Goal: Obtain resource: Download file/media

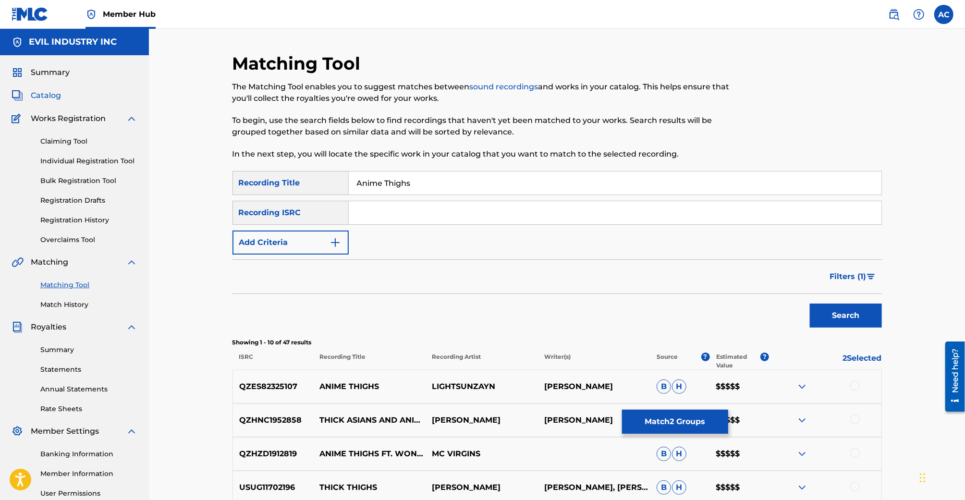
click at [52, 92] on span "Catalog" at bounding box center [46, 96] width 30 height 12
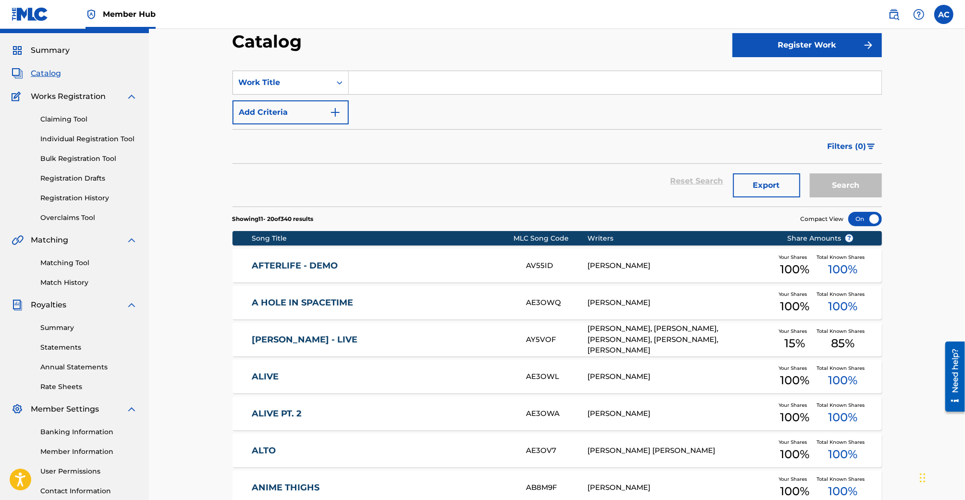
scroll to position [20, 0]
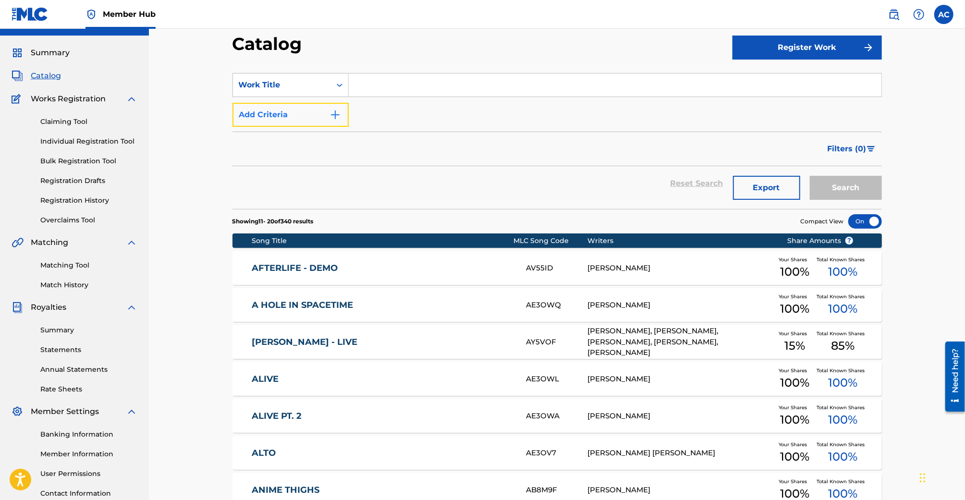
click at [292, 114] on button "Add Criteria" at bounding box center [290, 115] width 116 height 24
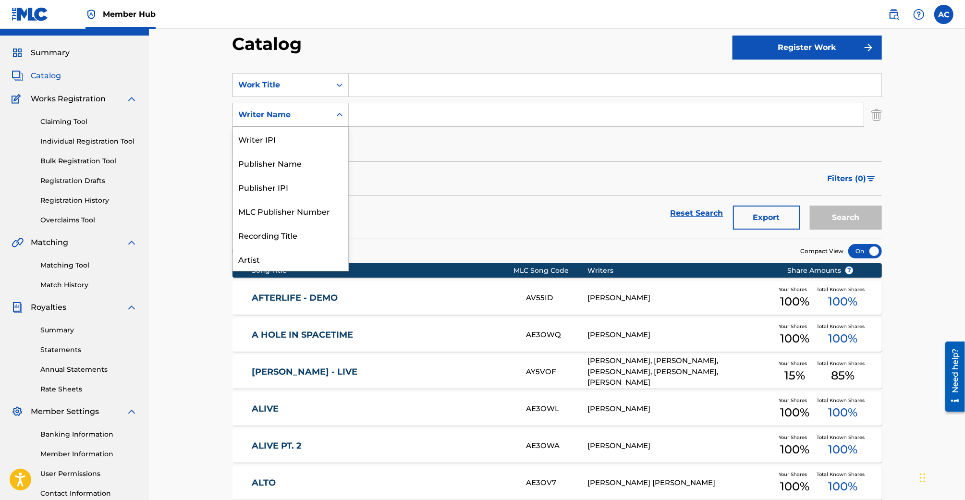
click at [309, 117] on div "Writer Name" at bounding box center [282, 115] width 86 height 12
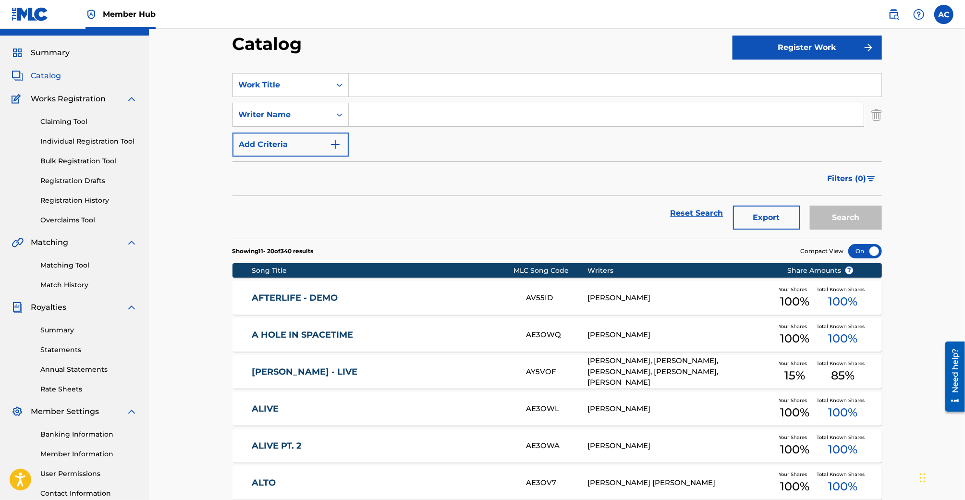
click at [383, 118] on input "Search Form" at bounding box center [606, 114] width 515 height 23
type input "[PERSON_NAME]"
click at [809, 205] on button "Search" at bounding box center [845, 217] width 72 height 24
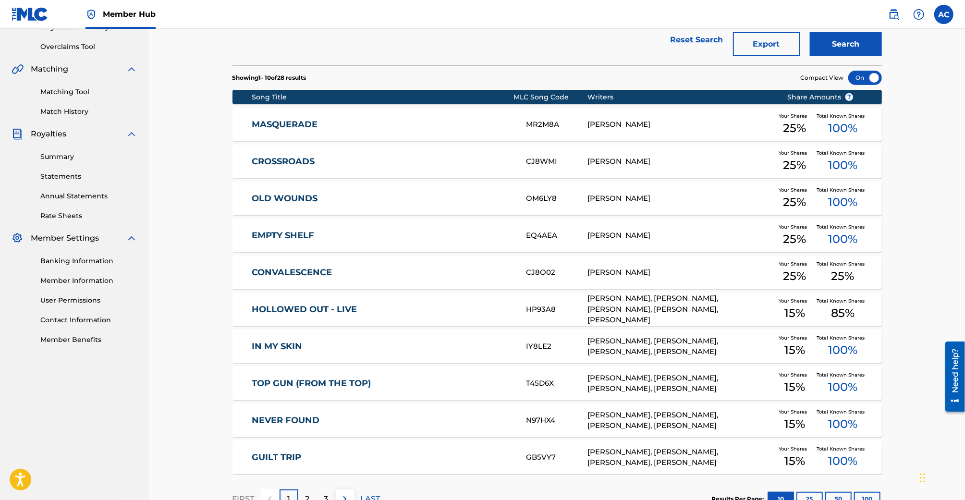
scroll to position [262, 0]
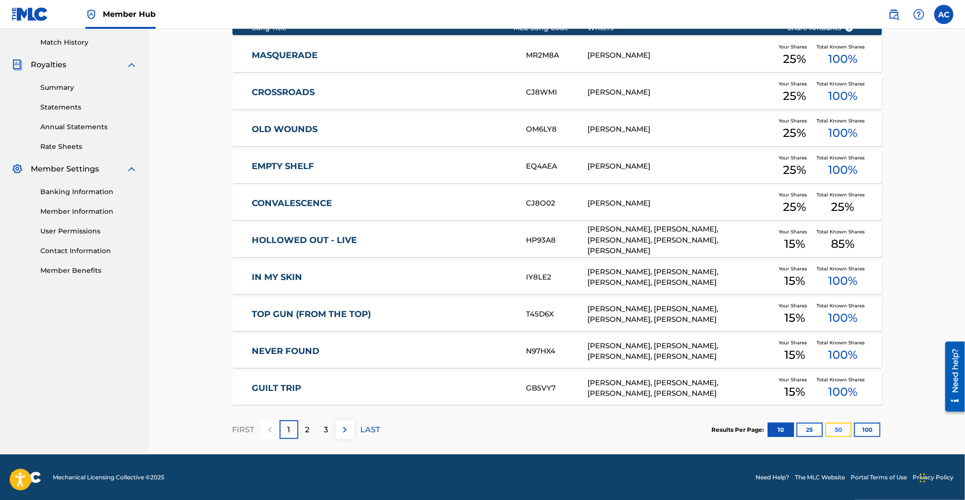
click at [830, 427] on button "50" at bounding box center [838, 429] width 26 height 14
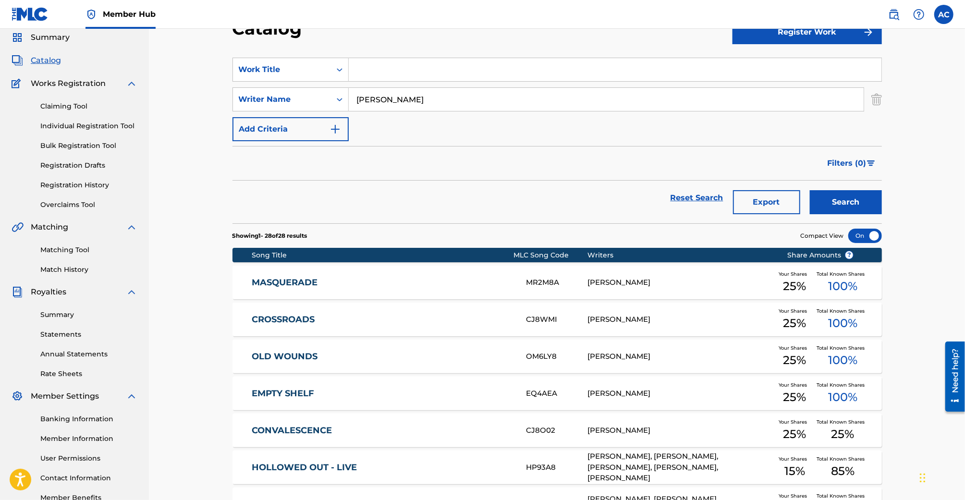
scroll to position [35, 0]
click at [438, 267] on div "MASQUERADE MR2M8A [PERSON_NAME] Your Shares 25 % Total Known Shares 100 %" at bounding box center [556, 283] width 649 height 34
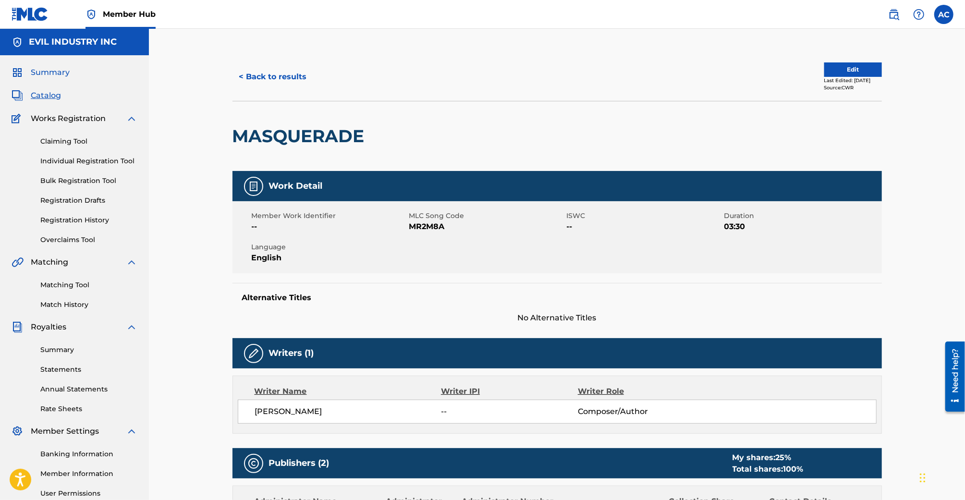
click at [46, 73] on span "Summary" at bounding box center [50, 73] width 39 height 12
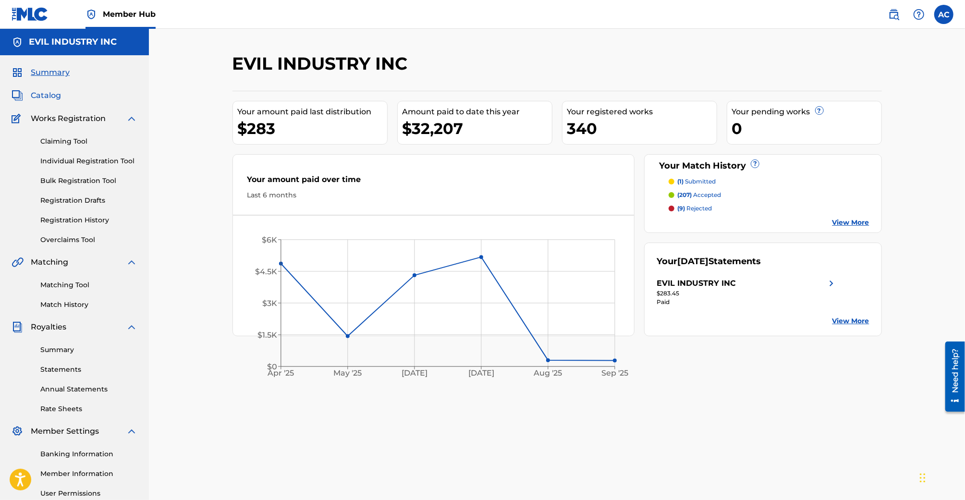
click at [44, 98] on span "Catalog" at bounding box center [46, 96] width 30 height 12
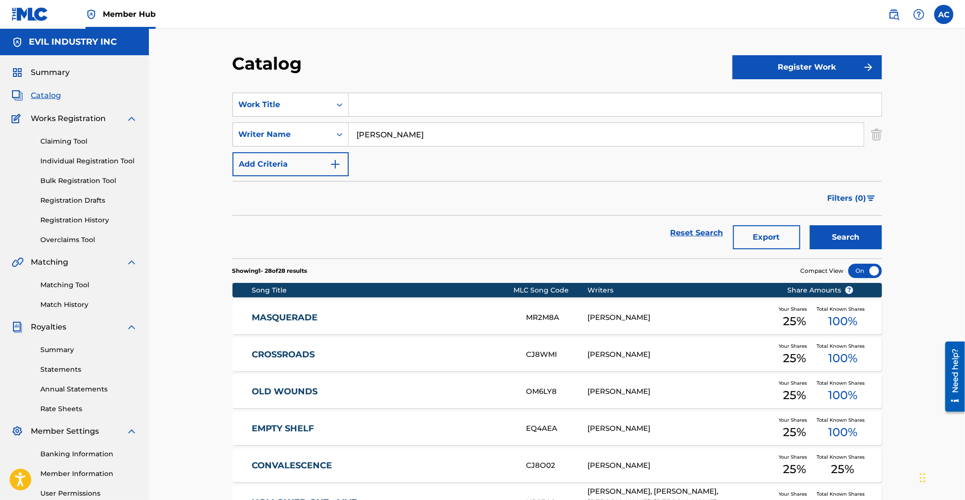
click at [407, 134] on input "[PERSON_NAME]" at bounding box center [606, 134] width 515 height 23
click at [809, 225] on button "Search" at bounding box center [845, 237] width 72 height 24
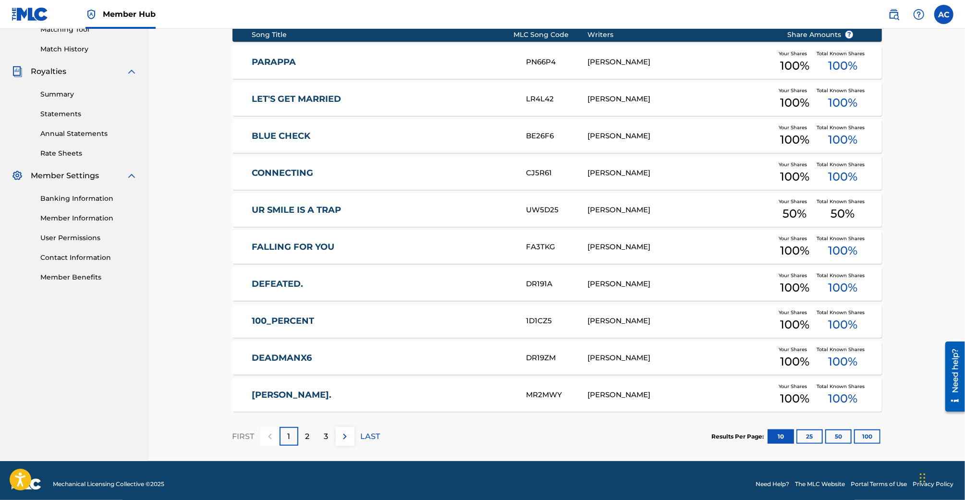
scroll to position [262, 0]
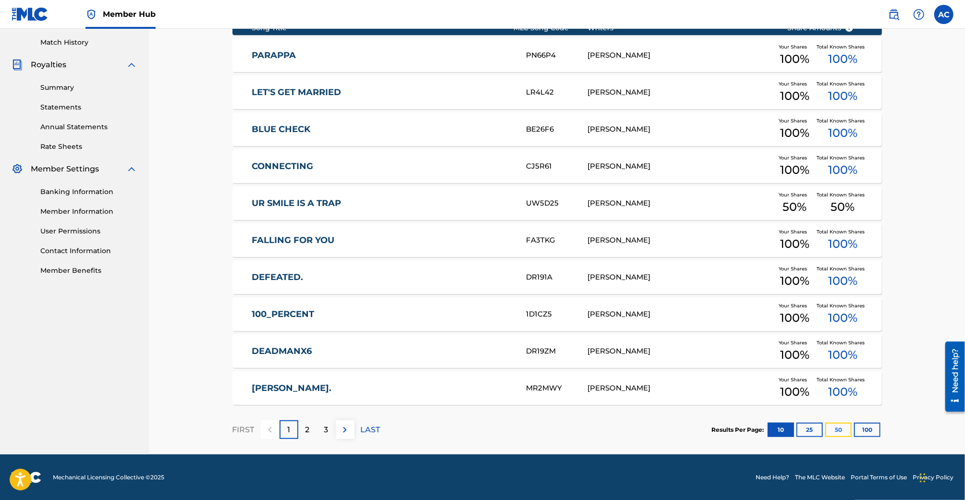
click at [834, 424] on button "50" at bounding box center [838, 429] width 26 height 14
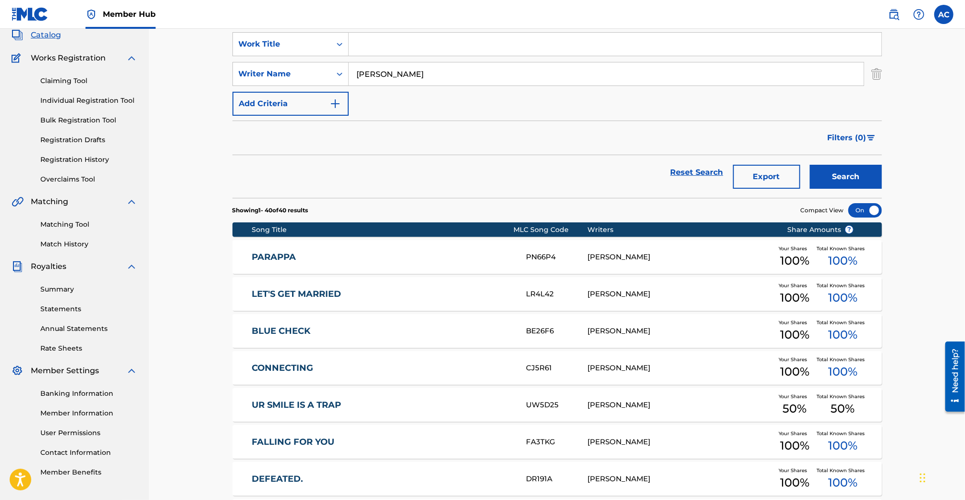
scroll to position [60, 0]
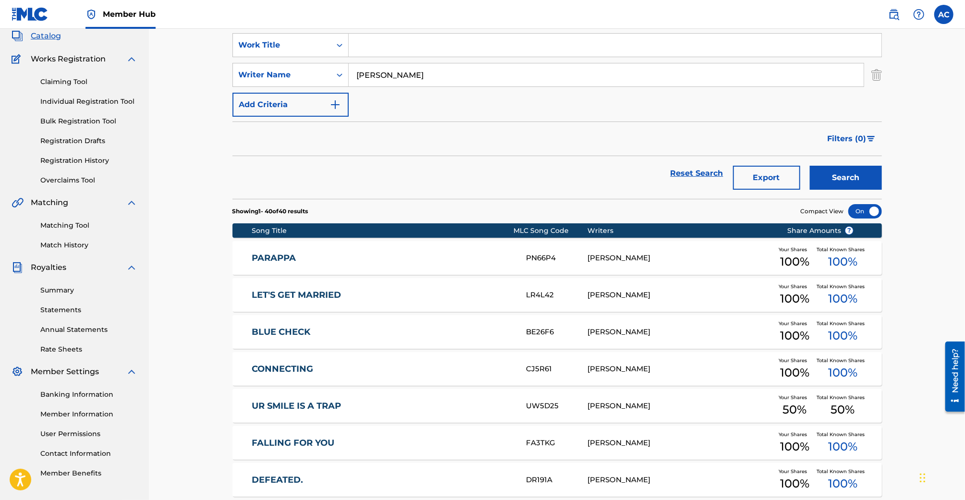
click at [381, 77] on input "[PERSON_NAME]" at bounding box center [606, 74] width 515 height 23
type input "[PERSON_NAME]"
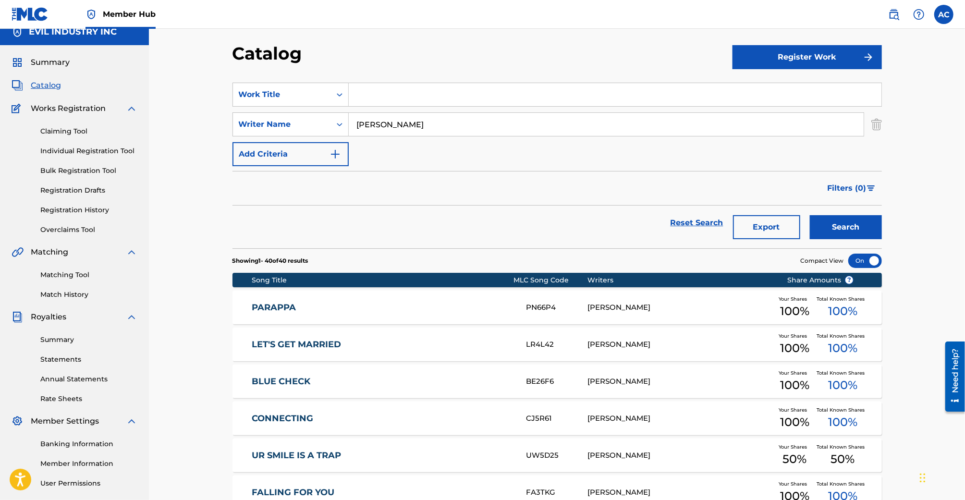
scroll to position [5, 0]
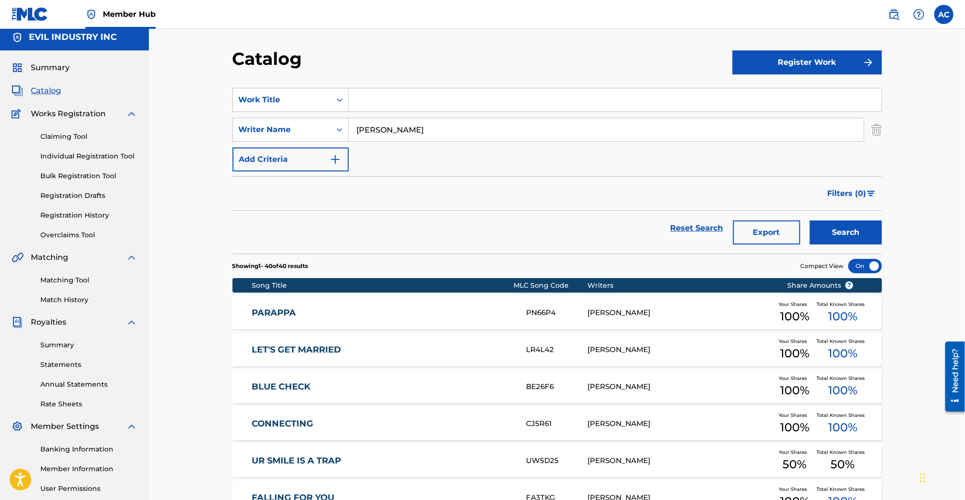
click at [382, 99] on input "Search Form" at bounding box center [615, 99] width 532 height 23
paste input "18 4 29 18"
click at [809, 220] on button "Search" at bounding box center [845, 232] width 72 height 24
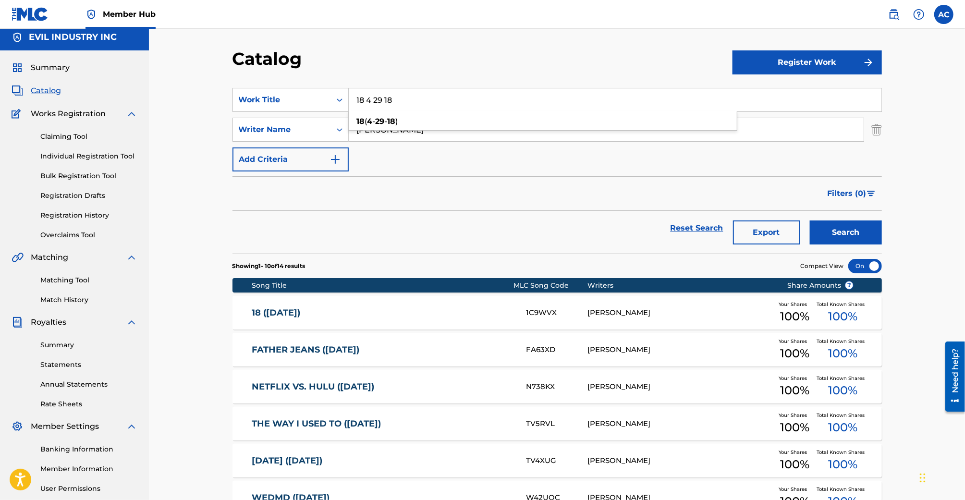
click at [391, 99] on input "18 4 29 18" at bounding box center [615, 99] width 532 height 23
paste input "AWAY 6 3 17"
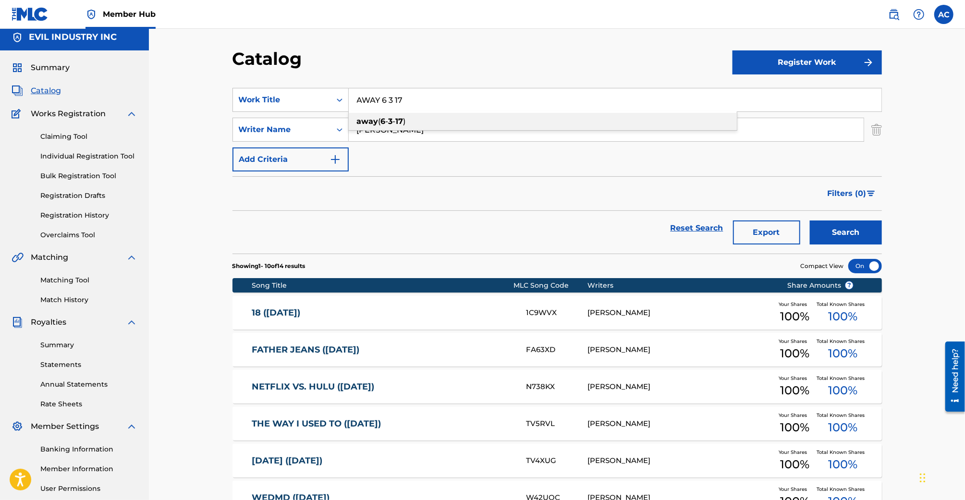
click at [391, 125] on strong "3" at bounding box center [390, 121] width 4 height 9
click at [809, 220] on button "Search" at bounding box center [845, 232] width 72 height 24
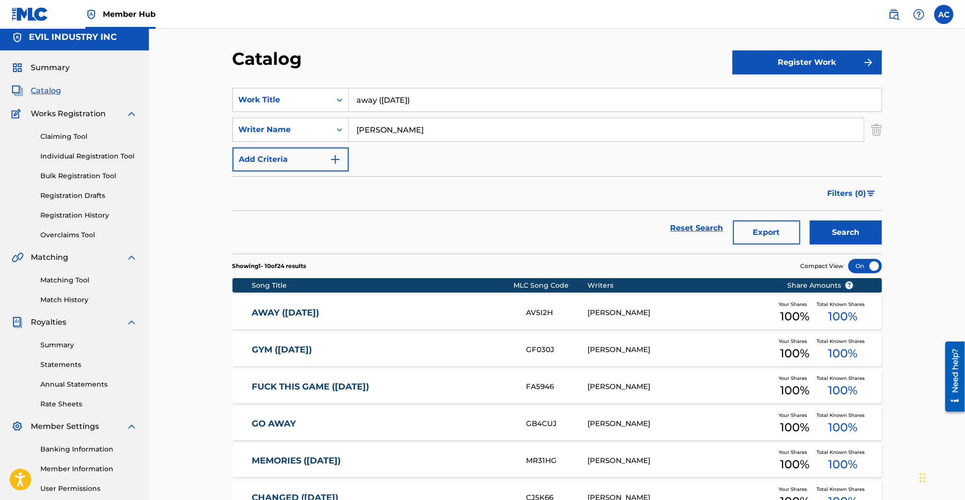
click at [395, 95] on input "away ([DATE])" at bounding box center [615, 99] width 532 height 23
paste input "BETTER THAN HURT 8 24"
paste input "BETTER THAN HURT 8 24 17"
click at [398, 115] on div "better than hurt ( 8 - 24 - 17 )" at bounding box center [543, 121] width 388 height 17
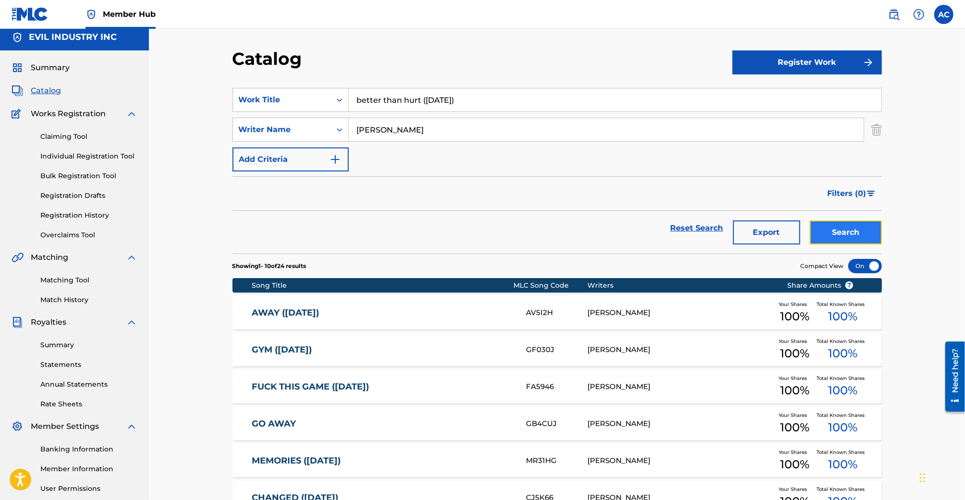
click at [826, 222] on button "Search" at bounding box center [845, 232] width 72 height 24
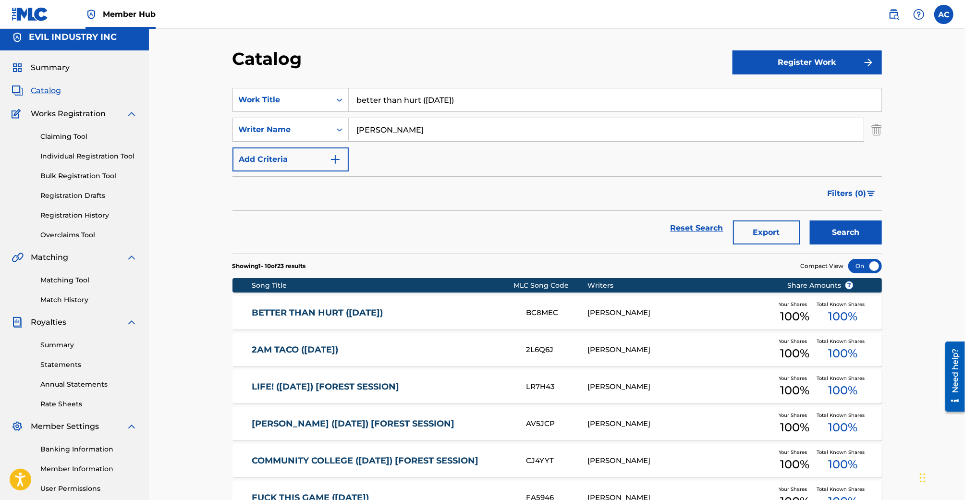
click at [422, 103] on input "better than hurt ([DATE])" at bounding box center [615, 99] width 532 height 23
paste input "BIG BJORFIN YORF WIDDA SKJORF"
click at [422, 118] on strong "widda" at bounding box center [430, 121] width 25 height 9
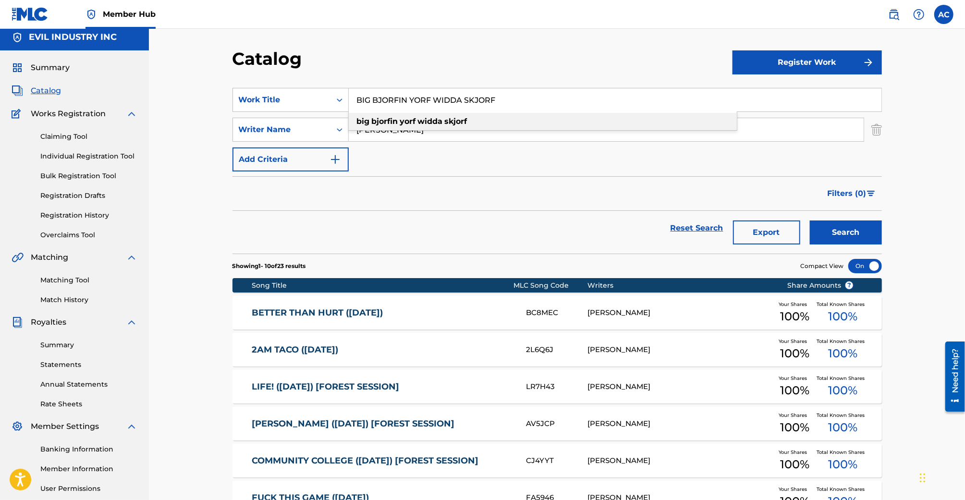
type input "big bjorfin yorf widda skjorf"
click at [809, 220] on button "Search" at bounding box center [845, 232] width 72 height 24
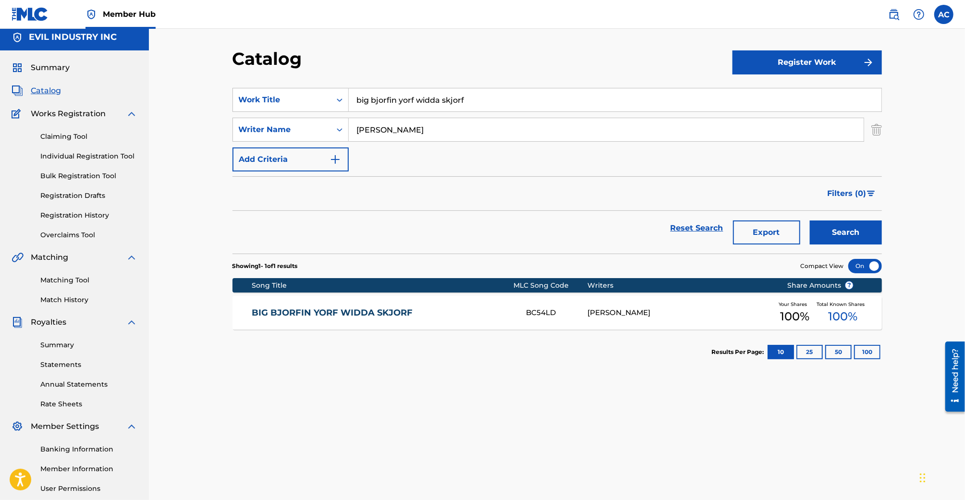
click at [350, 309] on link "BIG BJORFIN YORF WIDDA SKJORF" at bounding box center [382, 312] width 261 height 11
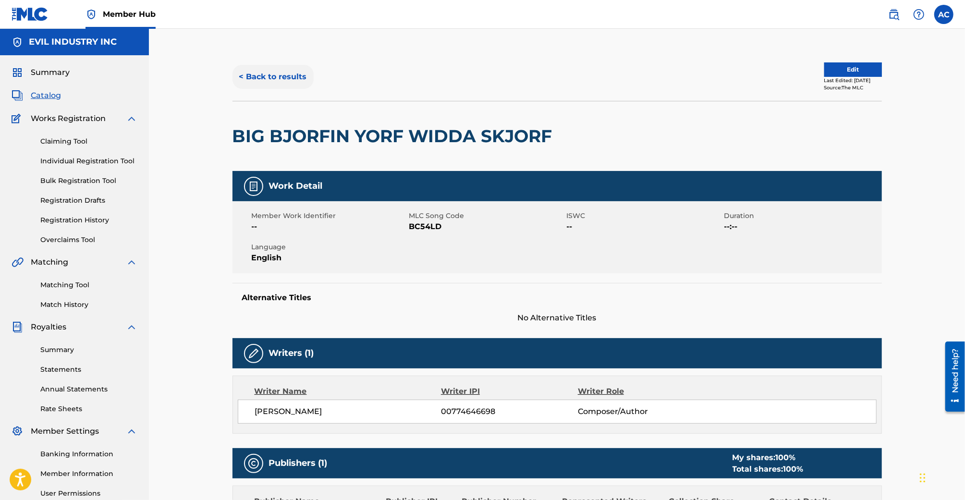
click at [278, 80] on button "< Back to results" at bounding box center [272, 77] width 81 height 24
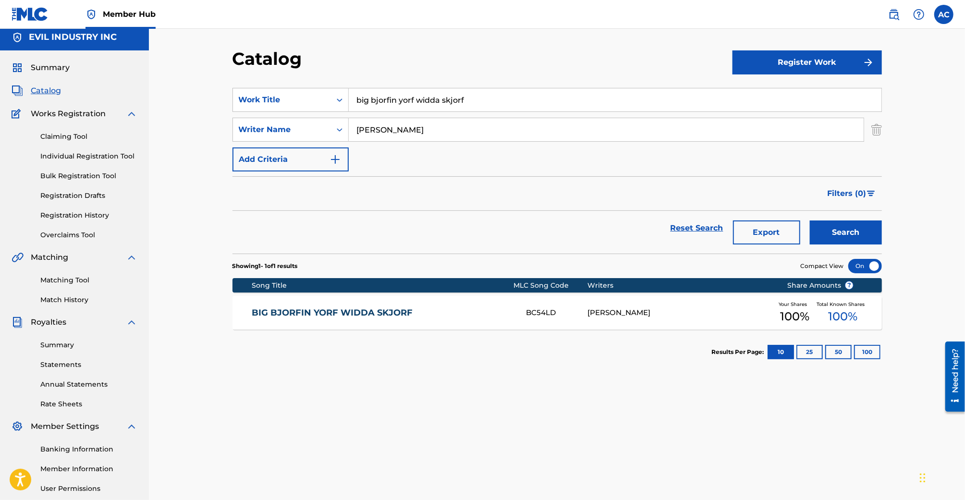
click at [410, 98] on input "big bjorfin yorf widda skjorf" at bounding box center [615, 99] width 532 height 23
paste input "CHANGED 2 9 17"
click at [406, 123] on strong "9" at bounding box center [403, 121] width 5 height 9
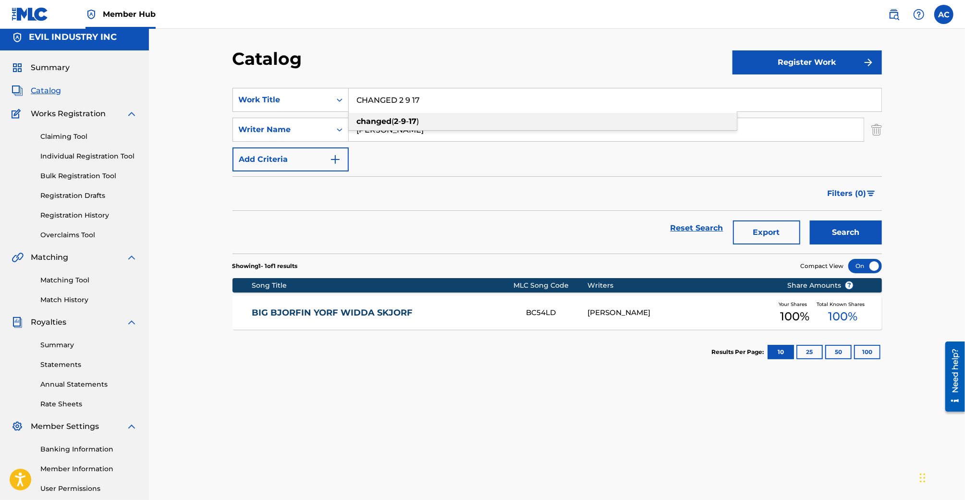
type input "changed ([DATE])"
click at [809, 220] on button "Search" at bounding box center [845, 232] width 72 height 24
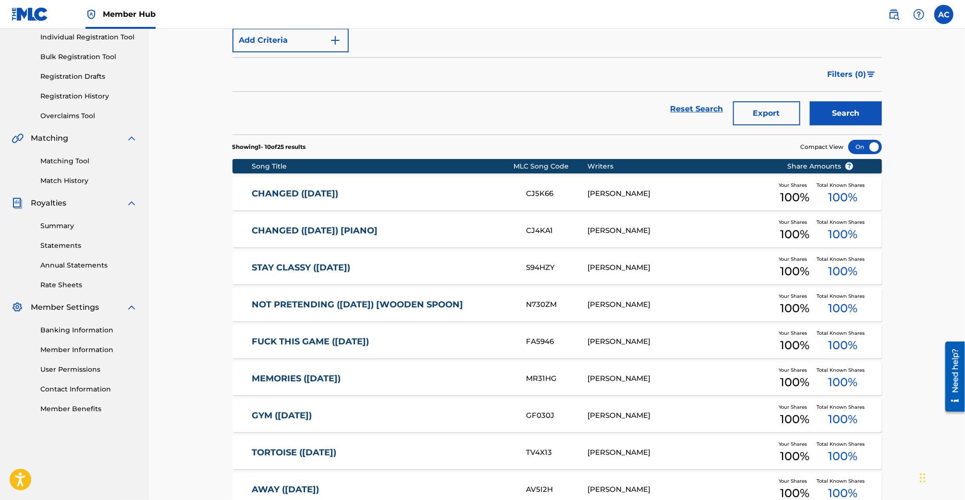
scroll to position [128, 0]
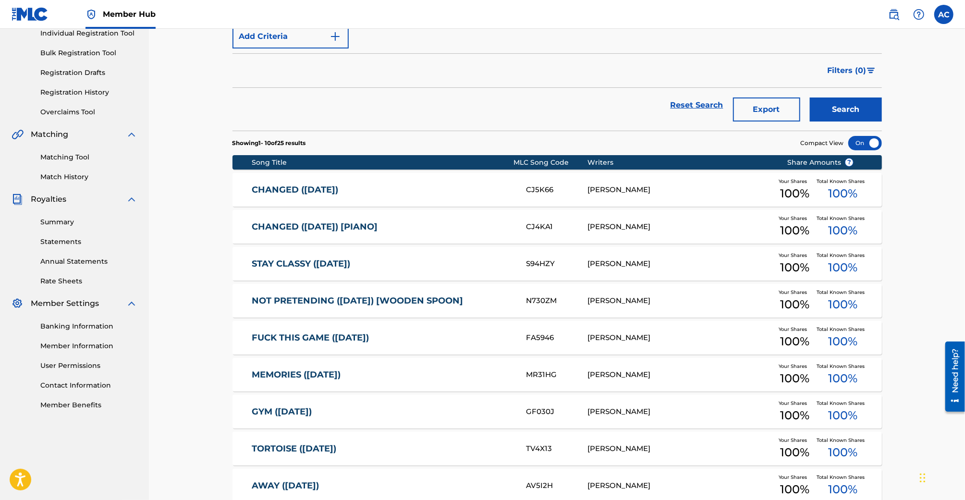
click at [423, 201] on div "CHANGED ([DATE]) CJ5K66 [PERSON_NAME] Your Shares 100 % Total Known Shares 100 %" at bounding box center [556, 190] width 649 height 34
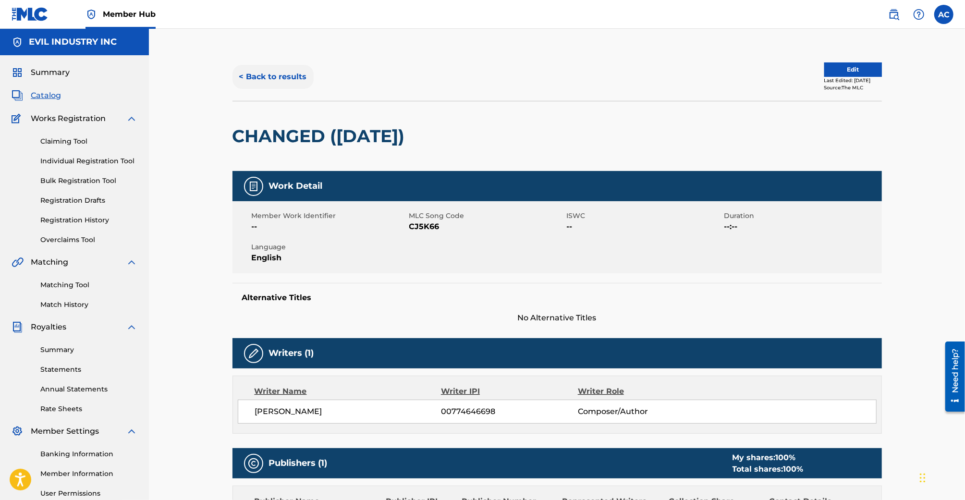
click at [272, 76] on button "< Back to results" at bounding box center [272, 77] width 81 height 24
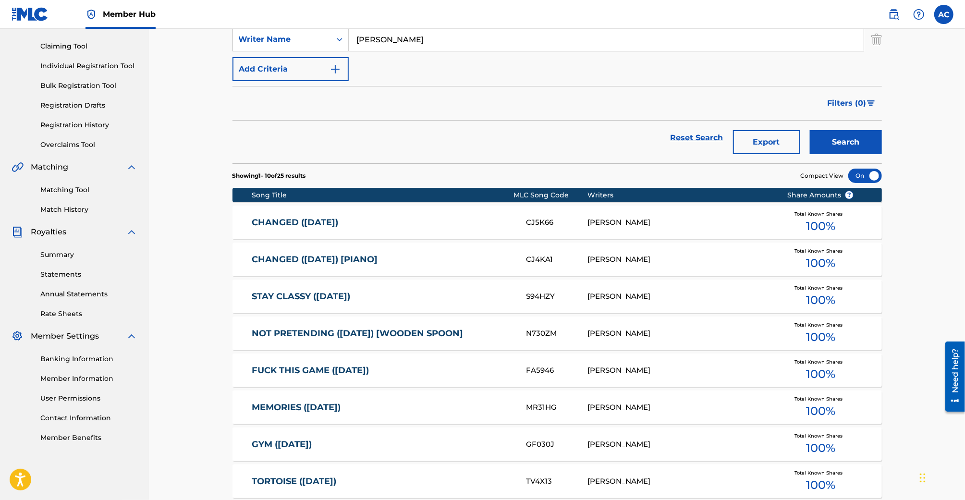
scroll to position [128, 0]
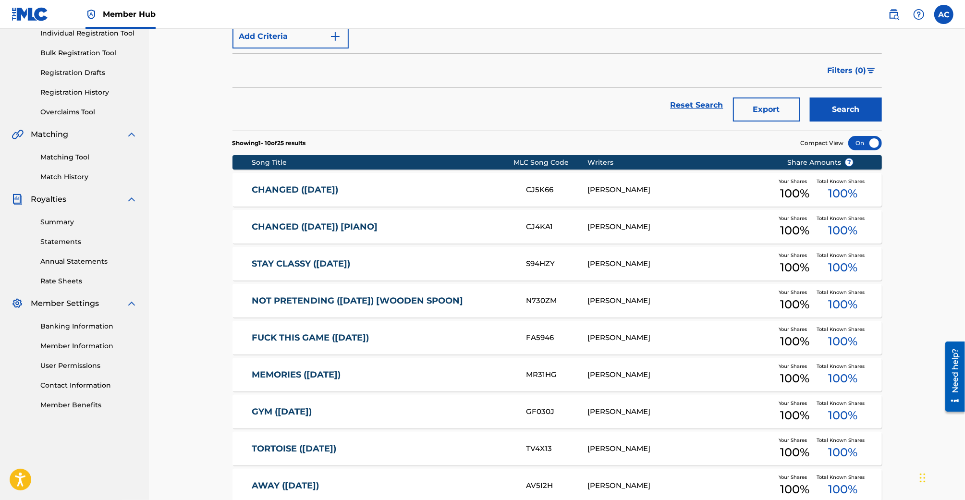
click at [389, 233] on div "CHANGED ([DATE]) [PIANO] CJ4KA1 [PERSON_NAME] Your Shares 100 % Total Known Sha…" at bounding box center [556, 227] width 649 height 34
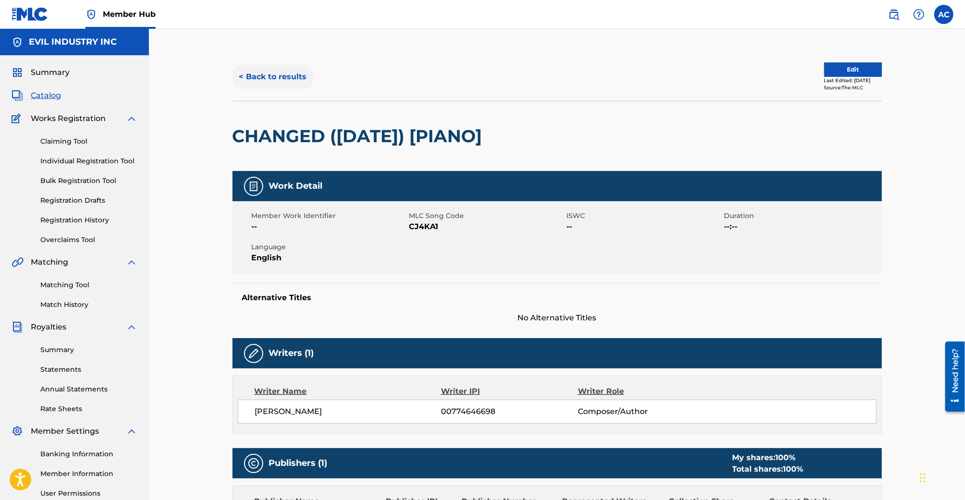
click at [291, 67] on button "< Back to results" at bounding box center [272, 77] width 81 height 24
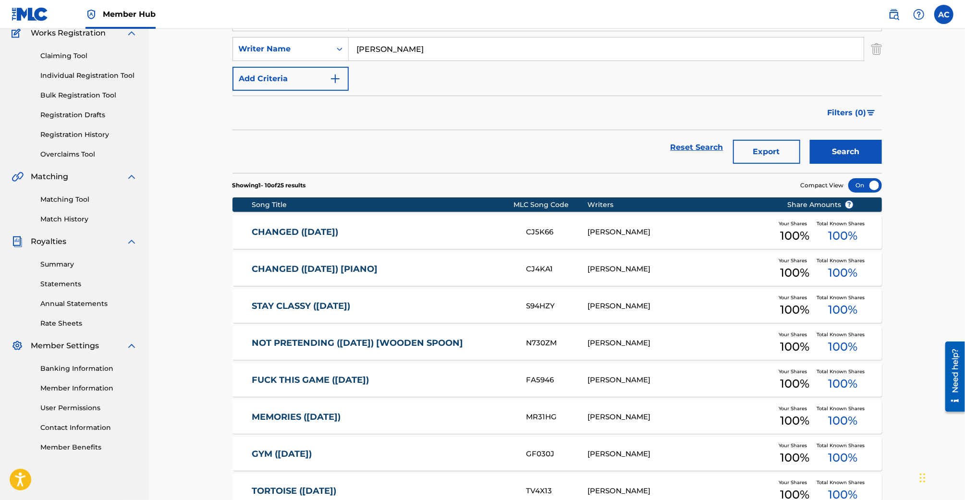
scroll to position [39, 0]
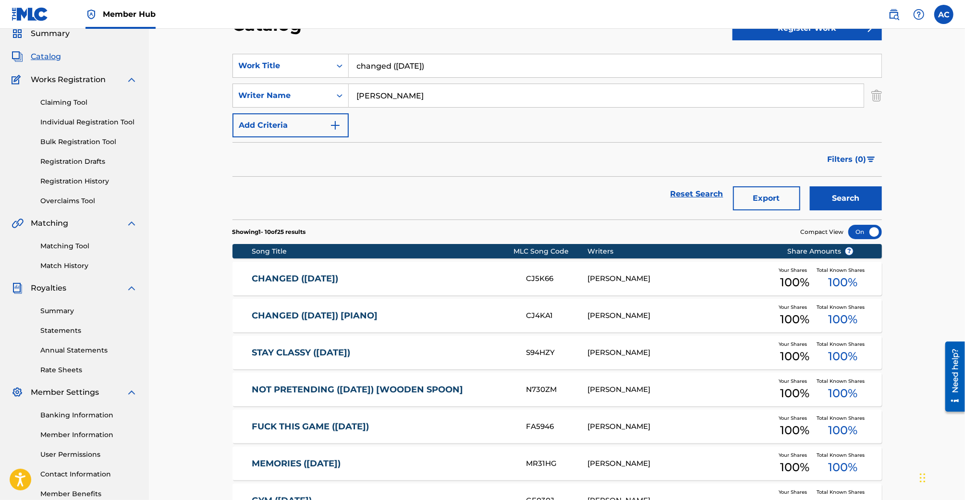
click at [393, 66] on input "changed ([DATE])" at bounding box center [615, 65] width 532 height 23
paste input "[PERSON_NAME] 11 5 17"
click at [427, 89] on strong "sheen" at bounding box center [439, 87] width 24 height 9
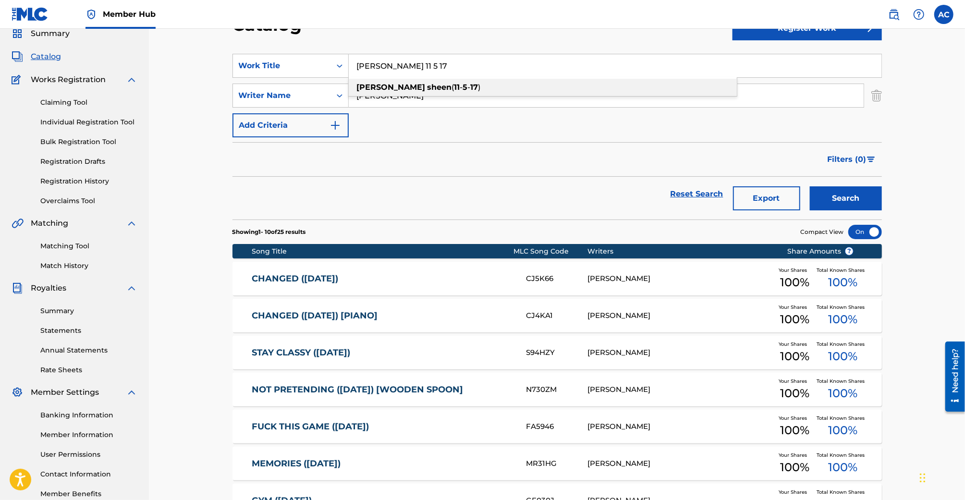
type input "[PERSON_NAME] ([DATE])"
click at [809, 186] on button "Search" at bounding box center [845, 198] width 72 height 24
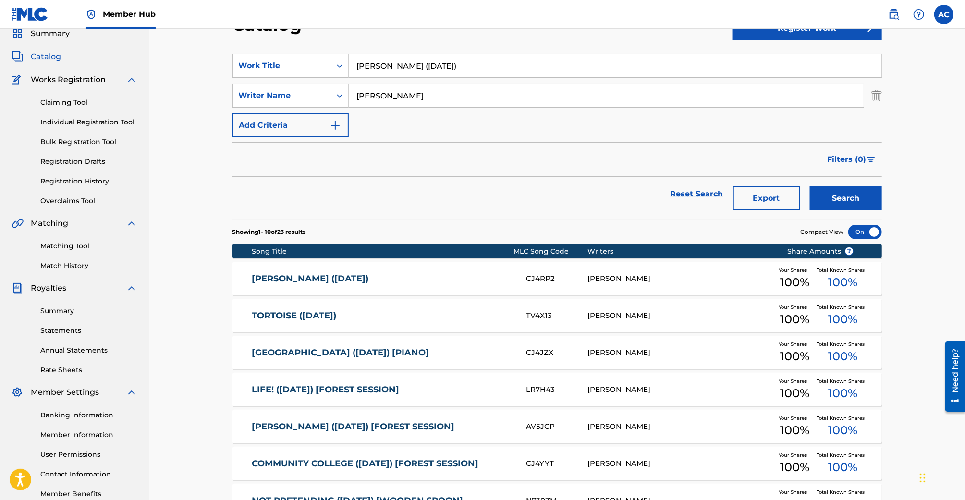
click at [339, 273] on link "[PERSON_NAME] ([DATE])" at bounding box center [382, 278] width 261 height 11
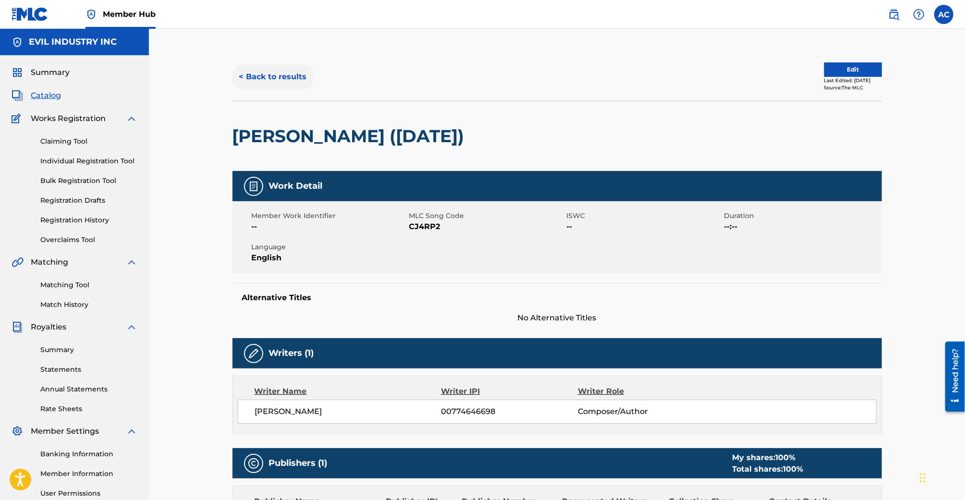
click at [290, 80] on button "< Back to results" at bounding box center [272, 77] width 81 height 24
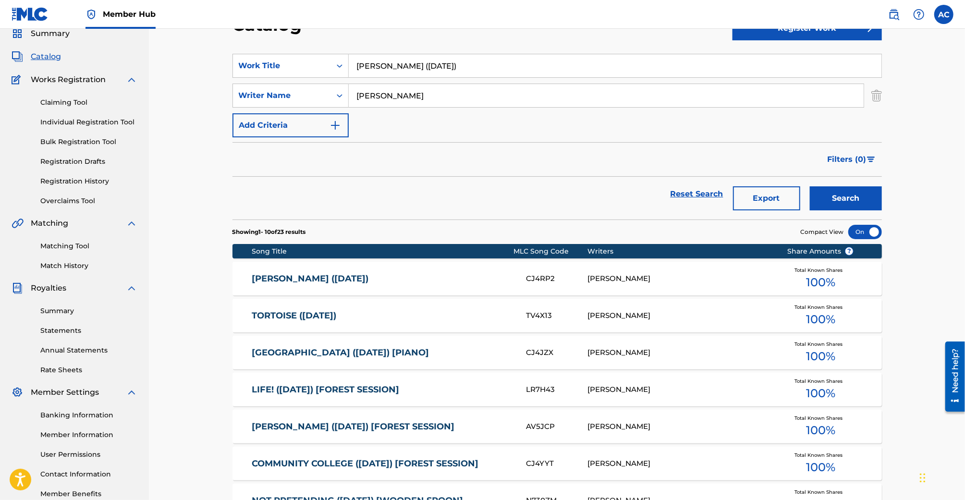
click at [404, 54] on div "[PERSON_NAME] ([DATE])" at bounding box center [615, 66] width 533 height 24
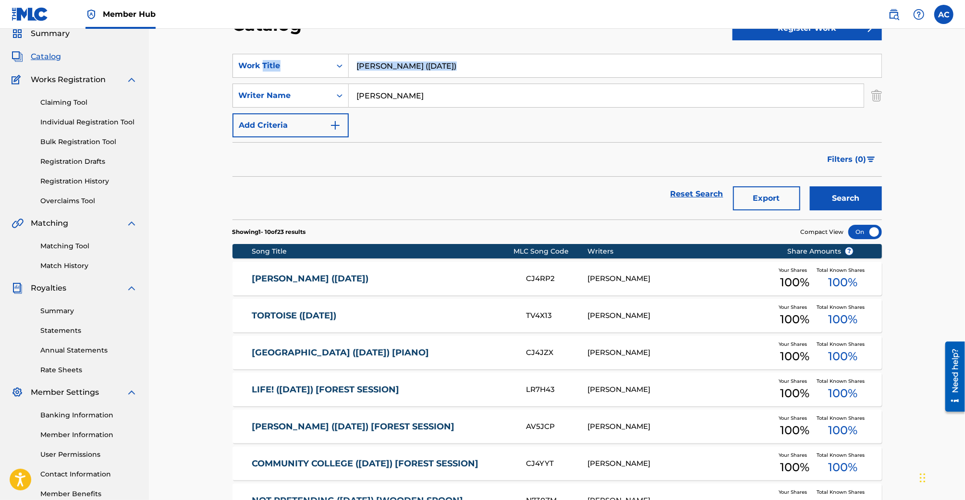
click at [404, 54] on div "[PERSON_NAME] ([DATE])" at bounding box center [615, 66] width 533 height 24
click at [401, 68] on input "[PERSON_NAME] ([DATE])" at bounding box center [615, 65] width 532 height 23
paste input "WEBMD"
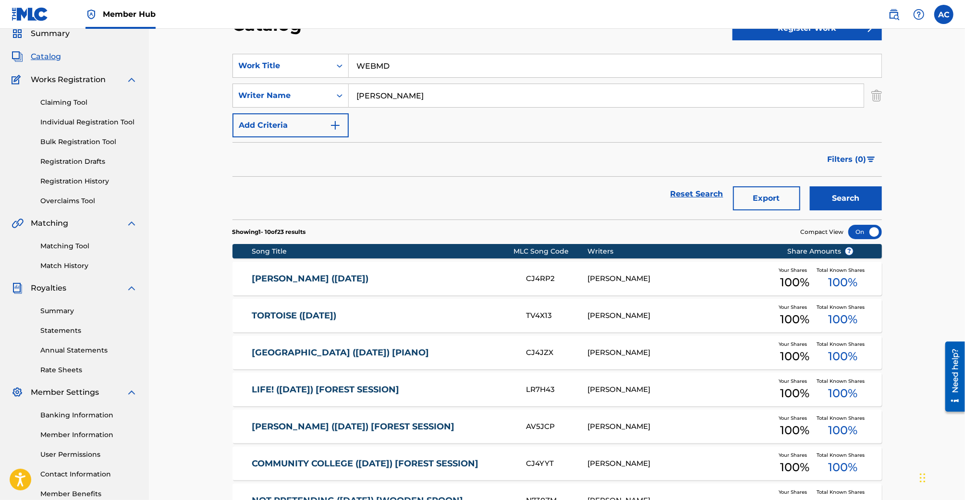
click at [809, 186] on button "Search" at bounding box center [845, 198] width 72 height 24
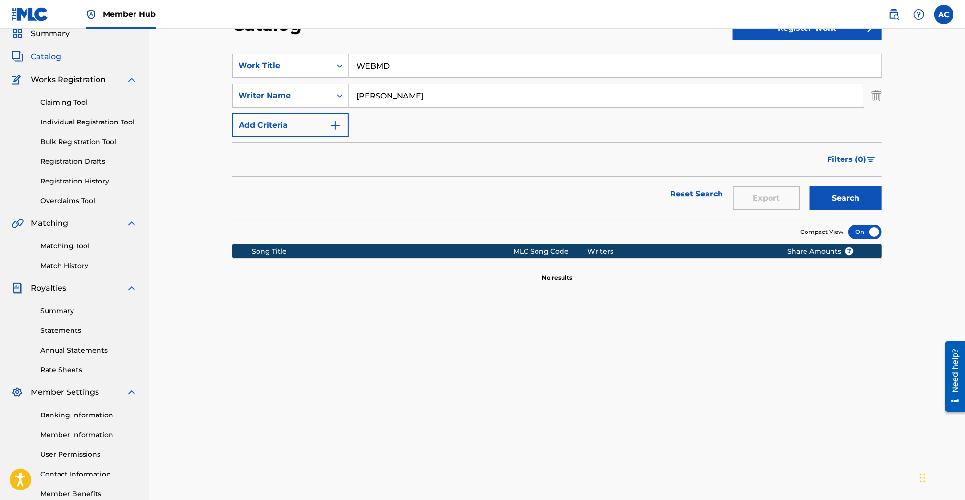
click at [423, 76] on input "WEBMD" at bounding box center [615, 65] width 532 height 23
click at [809, 186] on button "Search" at bounding box center [845, 198] width 72 height 24
click at [409, 96] on input "[PERSON_NAME]" at bounding box center [606, 95] width 515 height 23
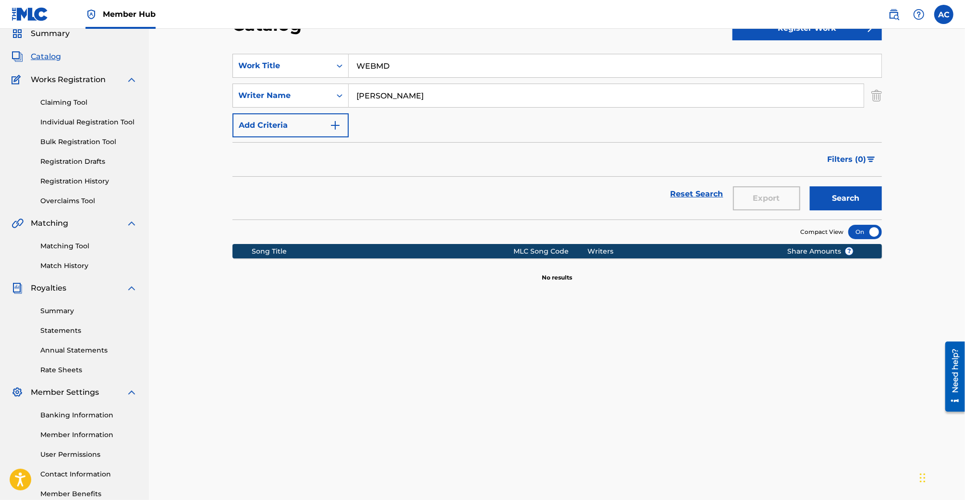
click at [392, 58] on input "WEBMD" at bounding box center [615, 65] width 532 height 23
paste input "LATE NIGHT THOUGHTS ON A [DATE] ABOUT LIFE AND STUFF 4 2 18"
click at [403, 76] on input "LATE NIGHT THOUGHTS ON A [DATE] ABOUT LIFE AND STUFF 4 2 18" at bounding box center [615, 65] width 532 height 23
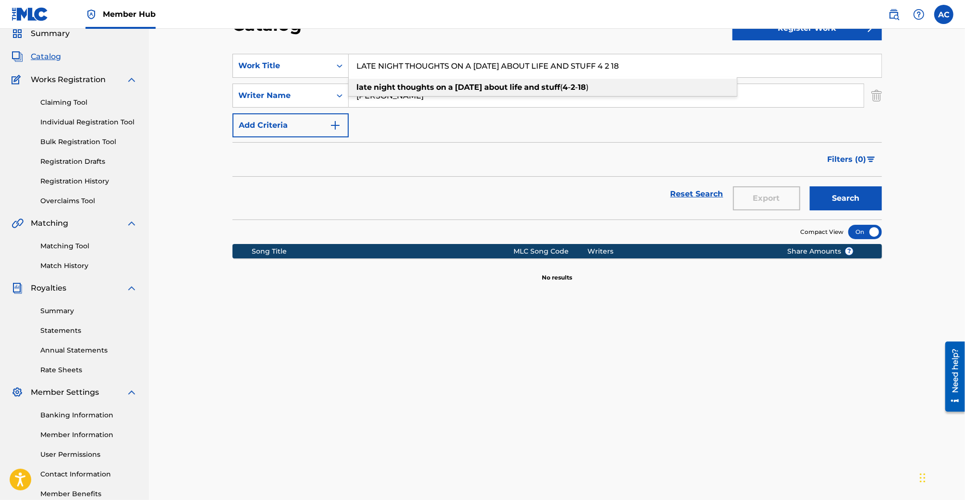
click at [403, 84] on strong "thoughts" at bounding box center [416, 87] width 37 height 9
type input "late night thoughts on a [DATE] about life and stuff ([DATE])"
click at [809, 186] on button "Search" at bounding box center [845, 198] width 72 height 24
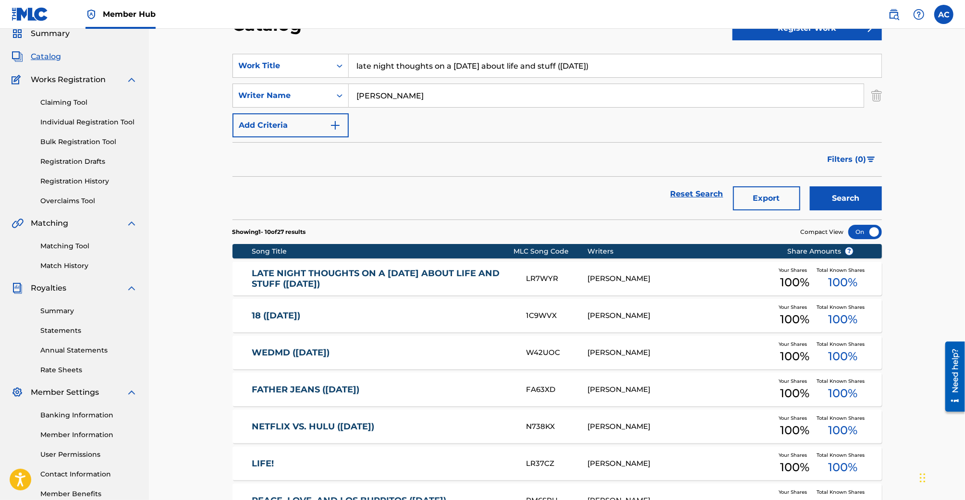
click at [452, 268] on link "LATE NIGHT THOUGHTS ON A [DATE] ABOUT LIFE AND STUFF ([DATE])" at bounding box center [382, 279] width 261 height 22
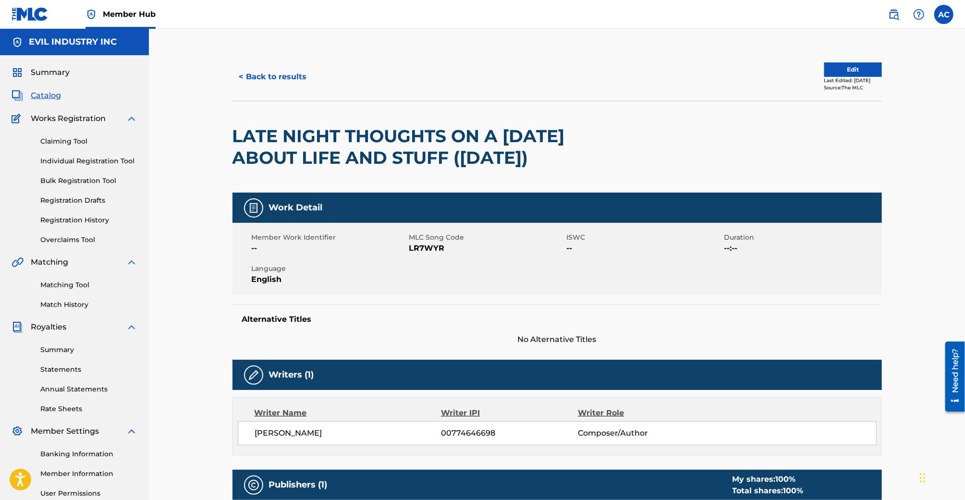
scroll to position [8, 0]
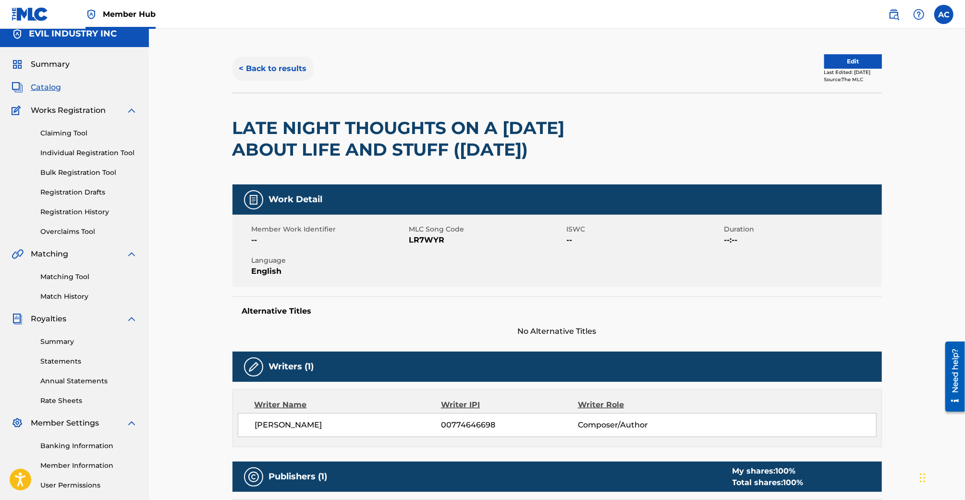
click at [291, 76] on button "< Back to results" at bounding box center [272, 69] width 81 height 24
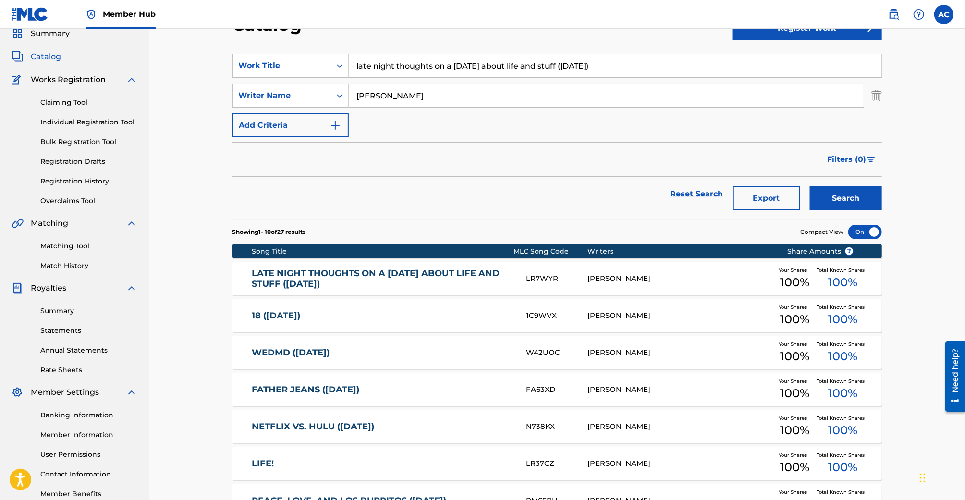
click at [299, 357] on link "WEDMD ([DATE])" at bounding box center [382, 352] width 261 height 11
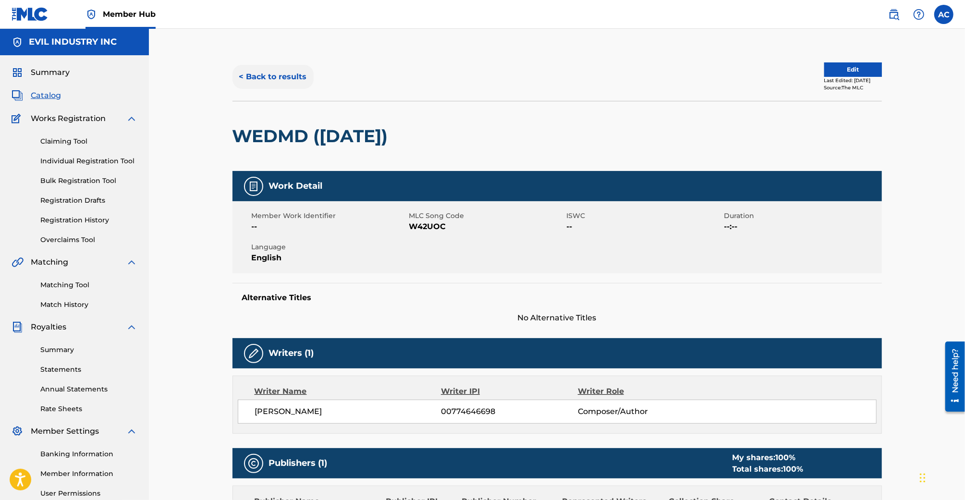
click at [288, 81] on button "< Back to results" at bounding box center [272, 77] width 81 height 24
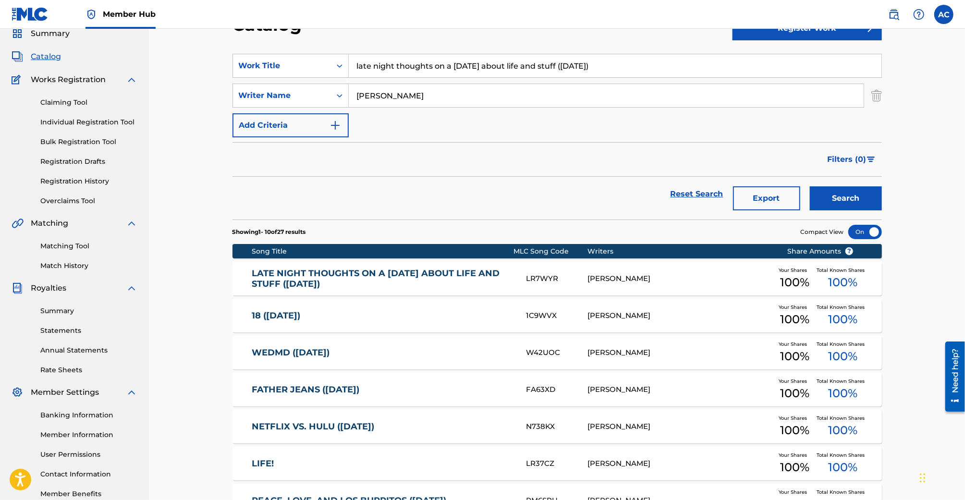
click at [416, 63] on input "late night thoughts on a [DATE] about life and stuff ([DATE])" at bounding box center [615, 65] width 532 height 23
paste input "LATE NIGHT THOUGHTS ON A [DATE] ABOUT LIFE AND STUFF 4 2 18"
type input "LATE NIGHT THOUGHTS ON A [DATE] ABOUT LIFE AND STUFF 4 2 18"
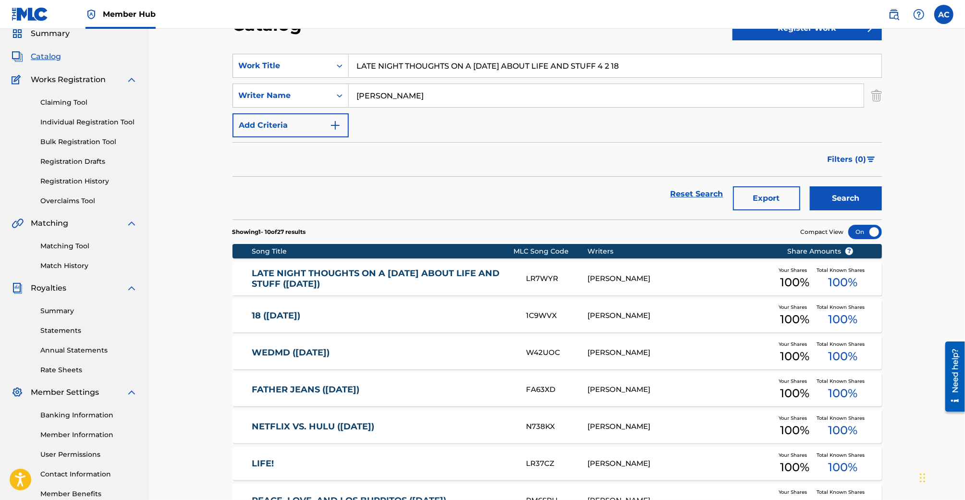
click at [809, 186] on button "Search" at bounding box center [845, 198] width 72 height 24
click at [409, 291] on div "LATE NIGHT THOUGHTS ON A [DATE] ABOUT LIFE AND STUFF ([DATE]) LR7WYR [PERSON_NA…" at bounding box center [556, 279] width 649 height 34
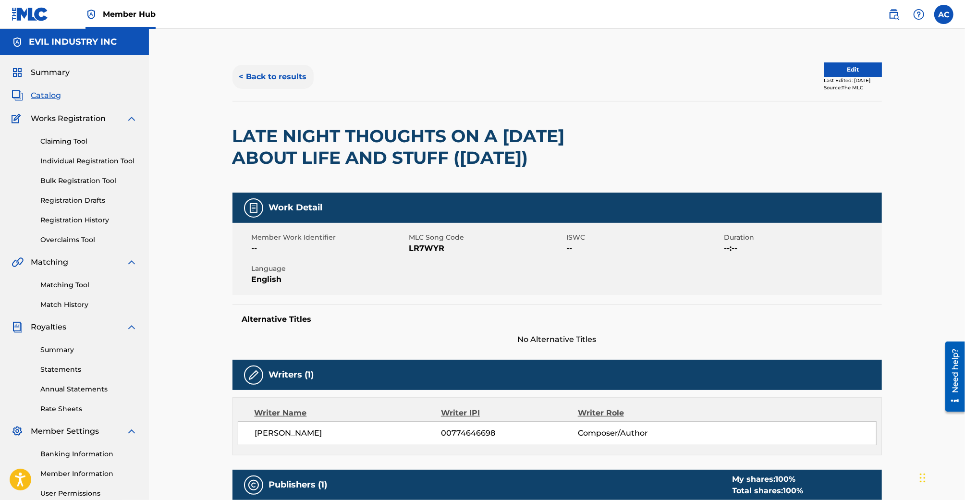
click at [270, 87] on button "< Back to results" at bounding box center [272, 77] width 81 height 24
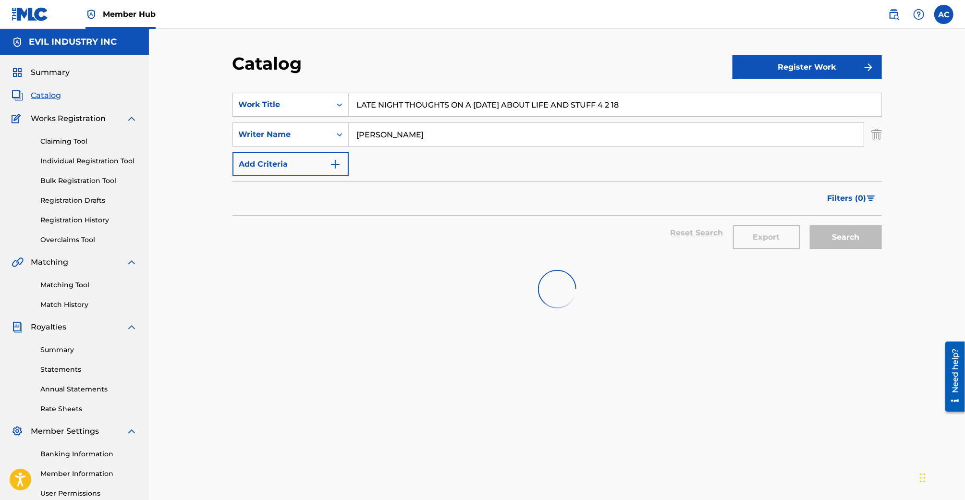
scroll to position [39, 0]
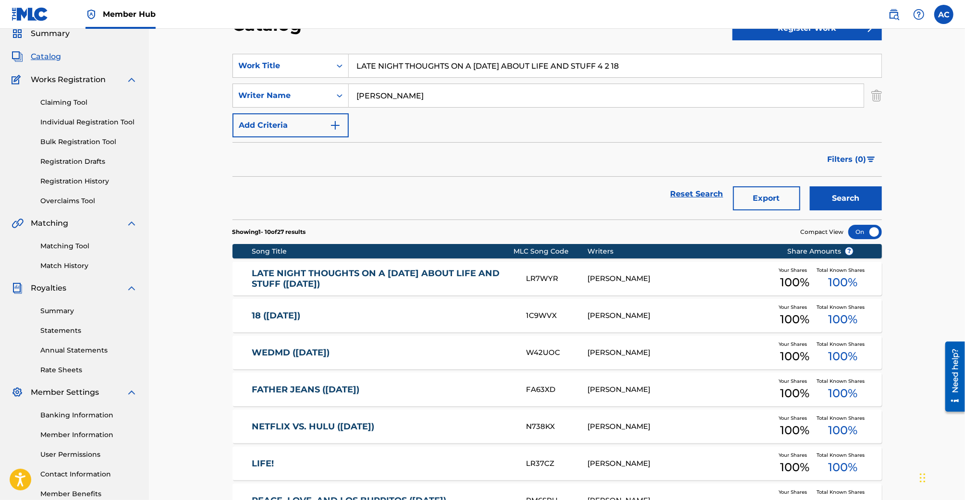
click at [381, 70] on input "LATE NIGHT THOUGHTS ON A [DATE] ABOUT LIFE AND STUFF 4 2 18" at bounding box center [615, 65] width 532 height 23
paste input "SP00K 10 31 17"
click at [379, 85] on strong "sp00k" at bounding box center [369, 87] width 25 height 9
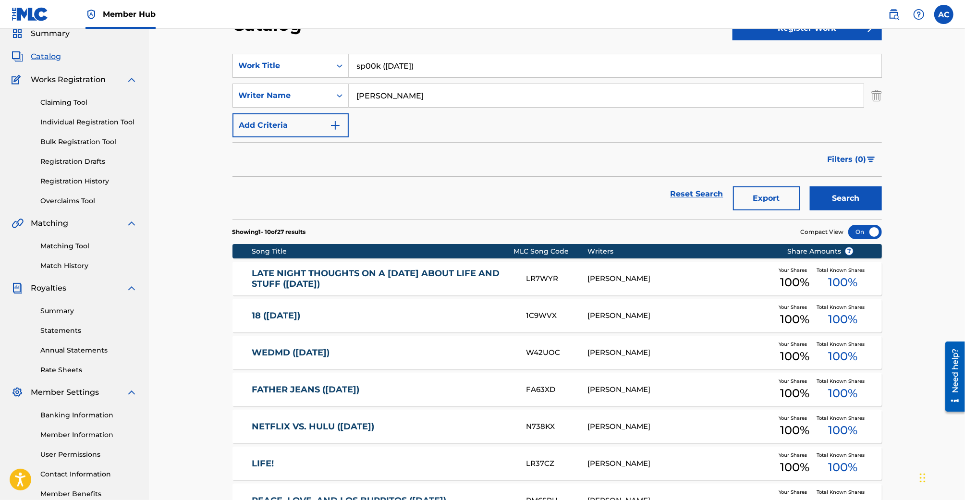
click at [809, 186] on button "Search" at bounding box center [845, 198] width 72 height 24
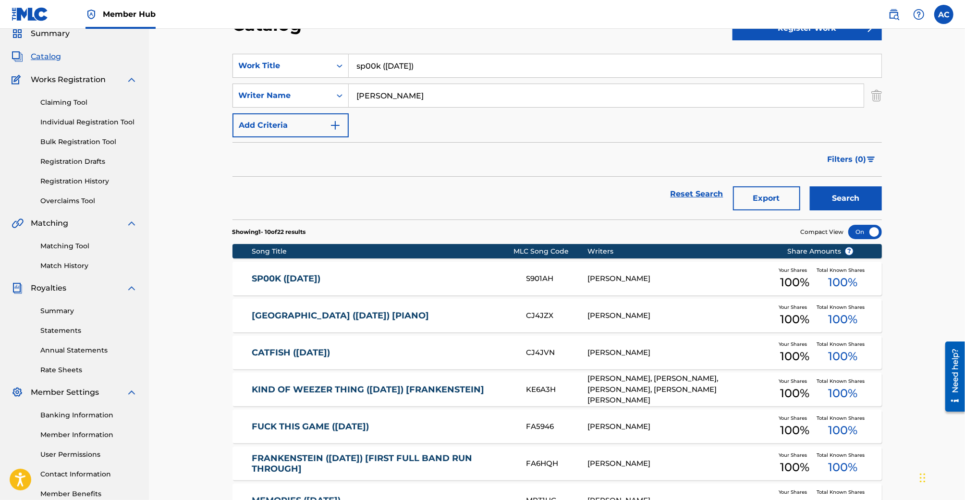
click at [393, 67] on input "sp00k ([DATE])" at bounding box center [615, 65] width 532 height 23
paste input "GOOD BOY"
click at [809, 186] on button "Search" at bounding box center [845, 198] width 72 height 24
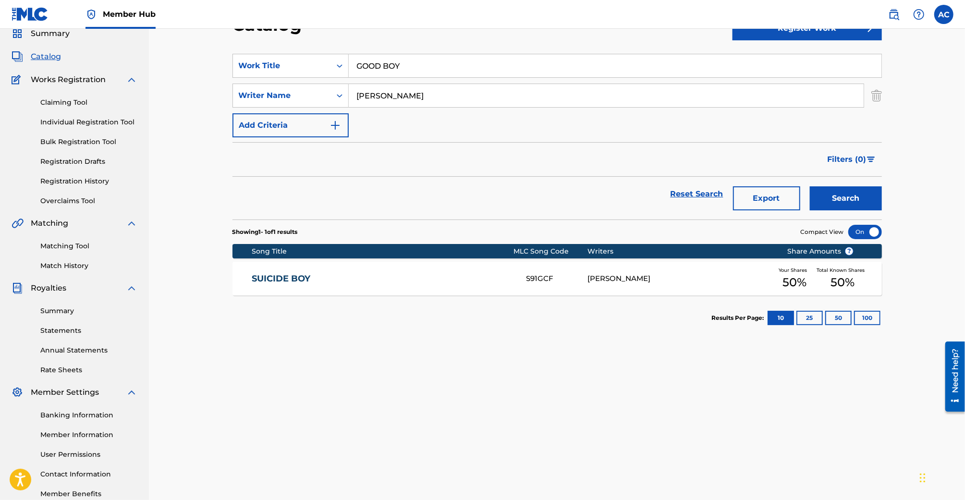
click at [405, 70] on input "GOOD BOY" at bounding box center [615, 65] width 532 height 23
paste input "JUULING IN THE BATHROOM 8 27 18"
click at [809, 186] on button "Search" at bounding box center [845, 198] width 72 height 24
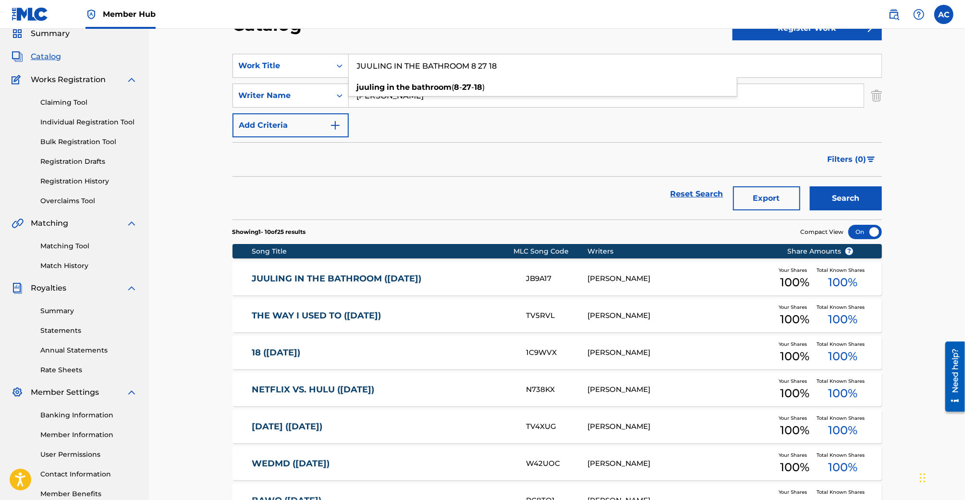
click at [387, 55] on input "JUULING IN THE BATHROOM 8 27 18" at bounding box center [615, 65] width 532 height 23
click at [385, 56] on input "sp00" at bounding box center [615, 65] width 532 height 23
paste input "THE WAY I USED TO 8 29 18"
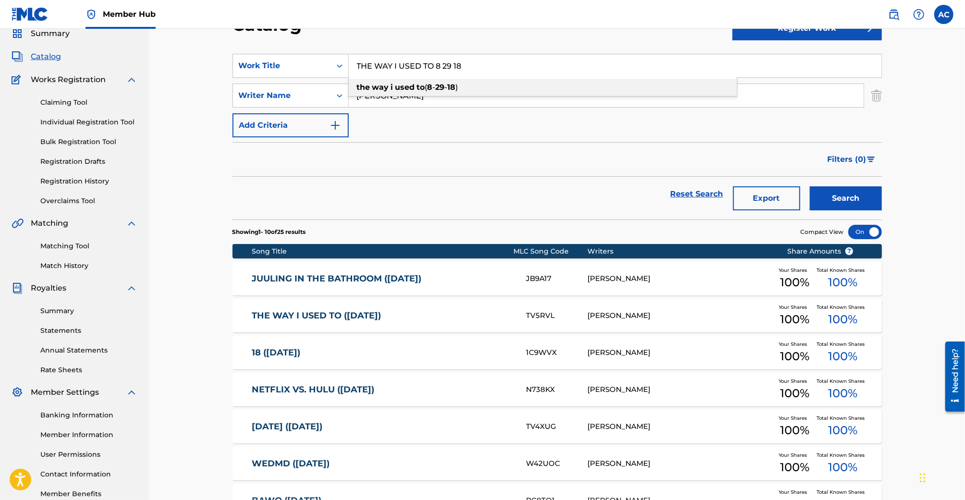
click at [394, 95] on div "the way i used to ( 8 - 29 - 18 )" at bounding box center [543, 87] width 388 height 17
type input "the way i used to ([DATE])"
click at [809, 186] on button "Search" at bounding box center [845, 198] width 72 height 24
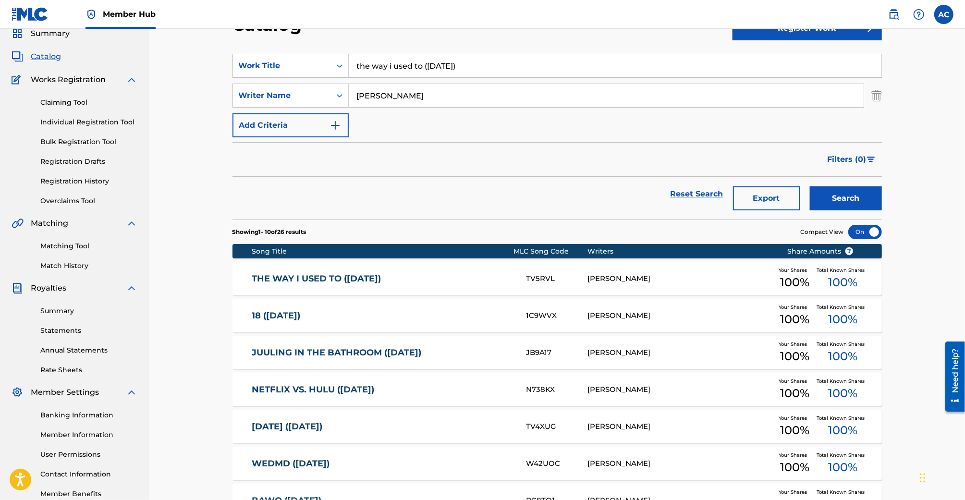
click at [351, 281] on link "THE WAY I USED TO ([DATE])" at bounding box center [382, 278] width 261 height 11
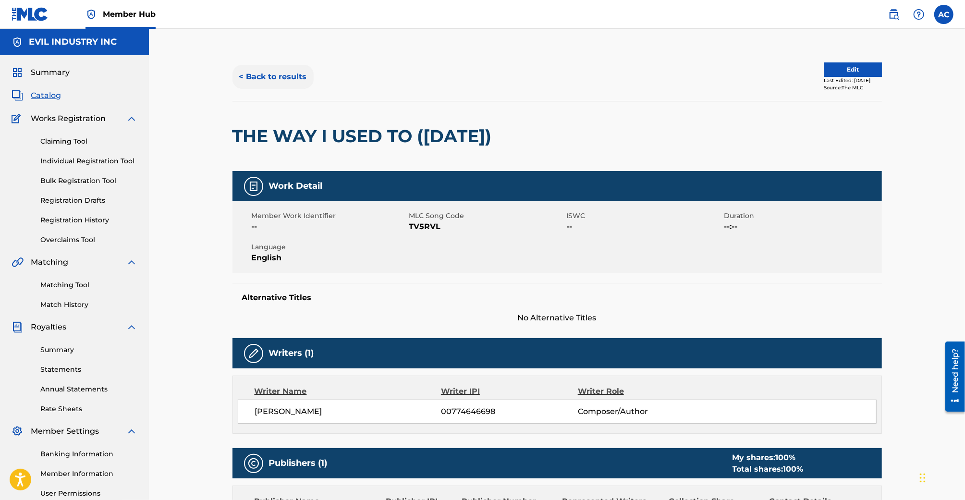
click at [273, 76] on button "< Back to results" at bounding box center [272, 77] width 81 height 24
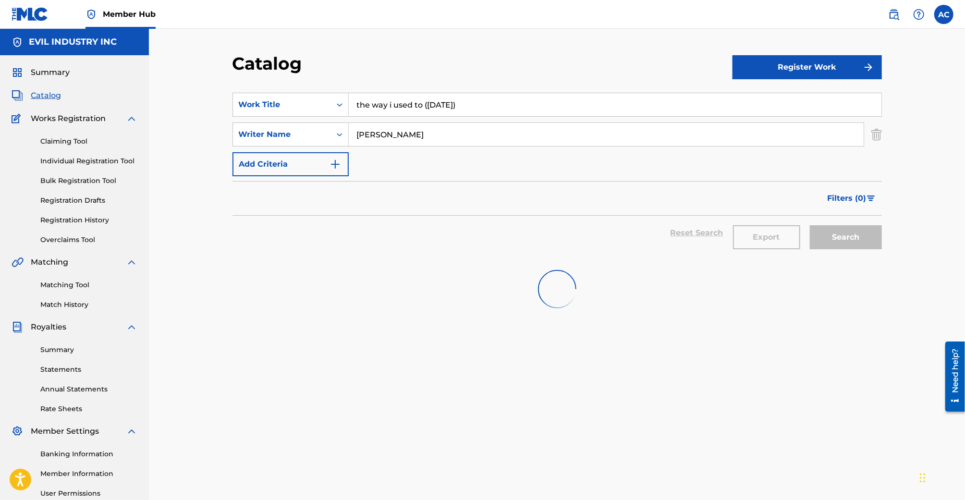
scroll to position [39, 0]
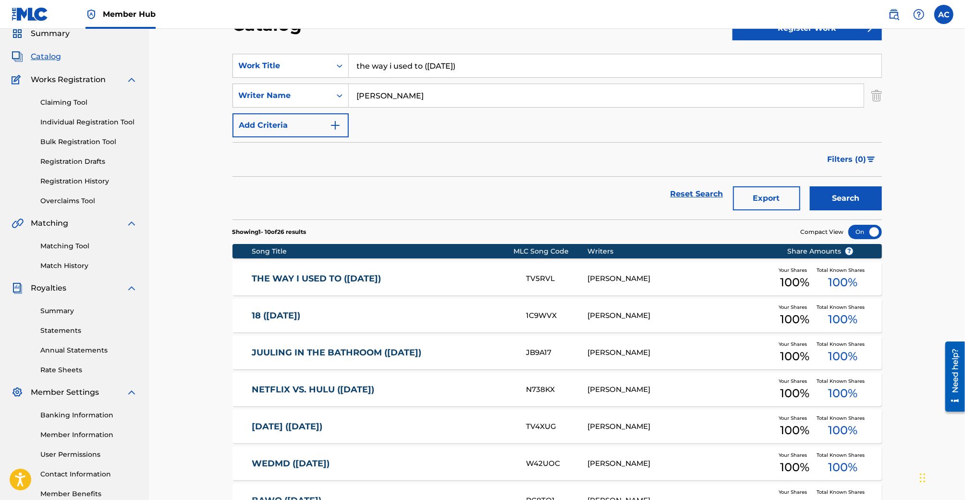
click at [412, 63] on input "the way i used to ([DATE])" at bounding box center [615, 65] width 532 height 23
paste input "[DATE] 10 16 18"
click at [380, 62] on input "[DATE] 10 16 18" at bounding box center [615, 65] width 532 height 23
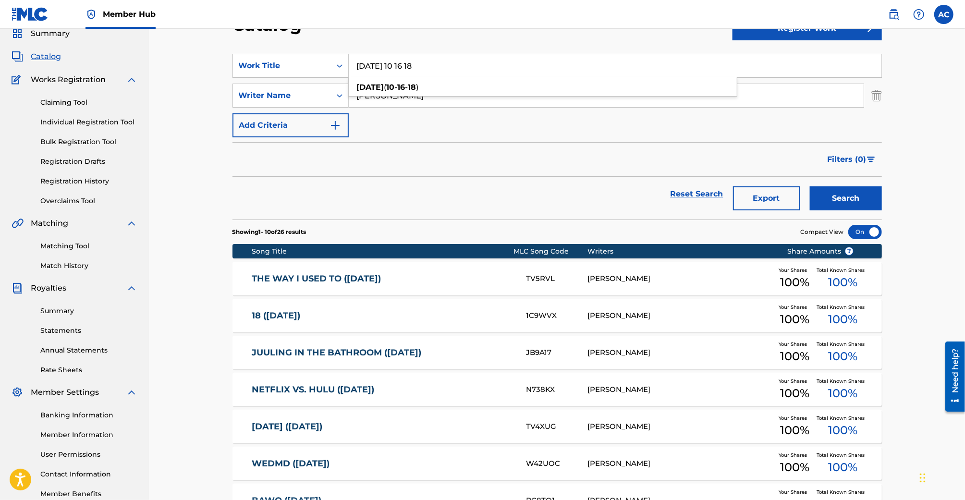
click at [380, 62] on input "[DATE] 10 16 18" at bounding box center [615, 65] width 532 height 23
paste input "STAY CLASSY 9 4 17"
click at [386, 83] on strong "classy" at bounding box center [388, 87] width 25 height 9
type input "stay classy ([DATE])"
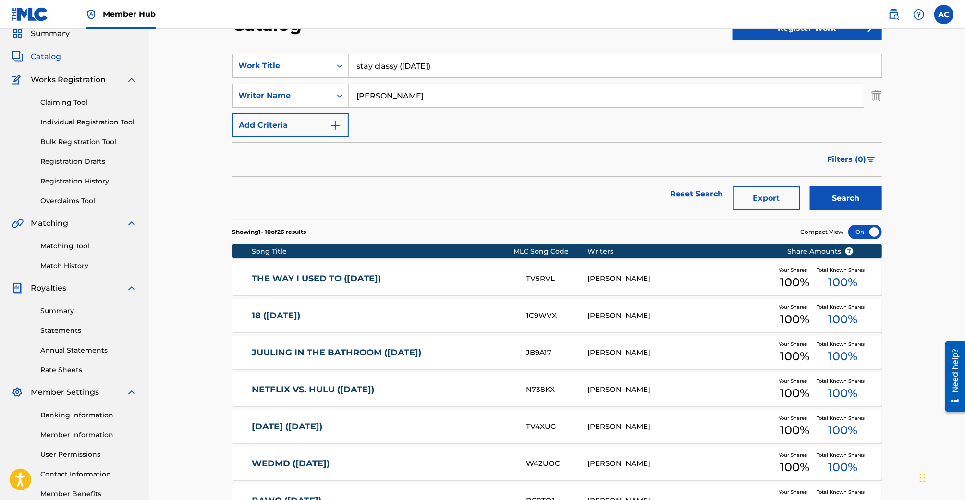
click at [809, 186] on button "Search" at bounding box center [845, 198] width 72 height 24
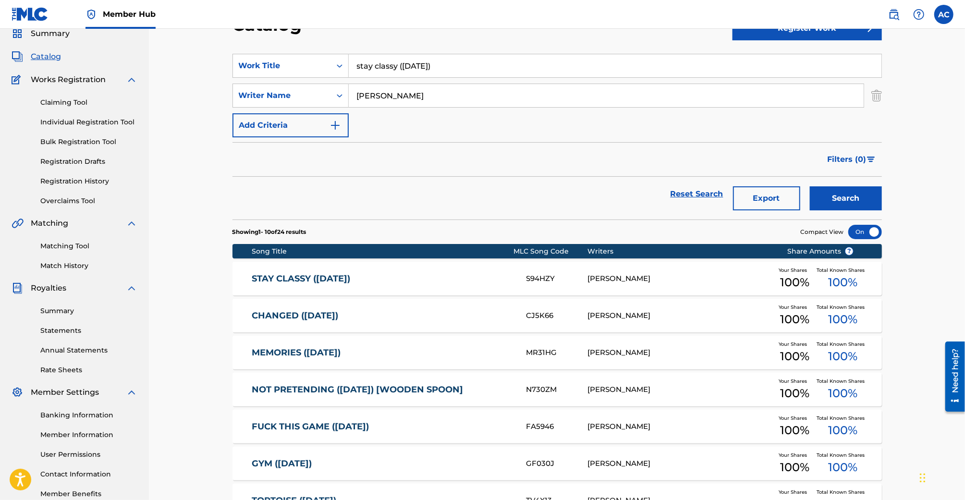
click at [376, 274] on link "STAY CLASSY ([DATE])" at bounding box center [382, 278] width 261 height 11
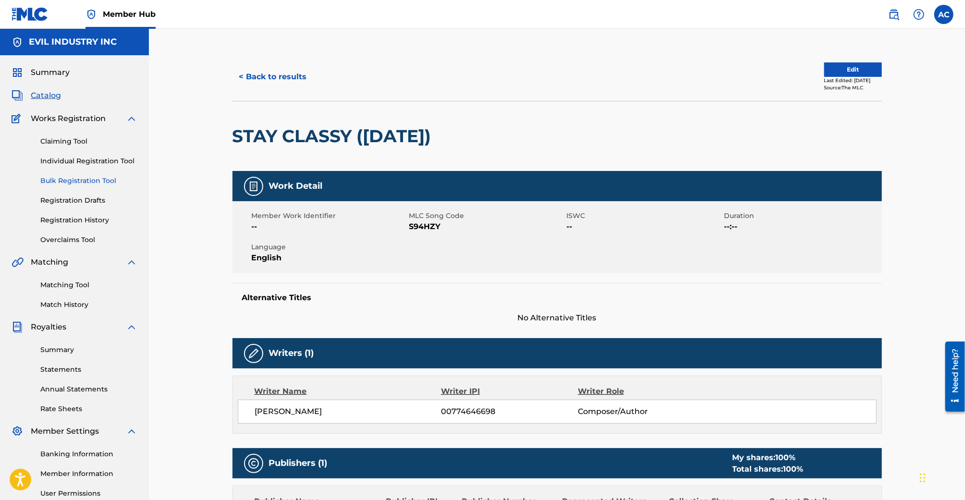
click at [97, 181] on link "Bulk Registration Tool" at bounding box center [88, 181] width 97 height 10
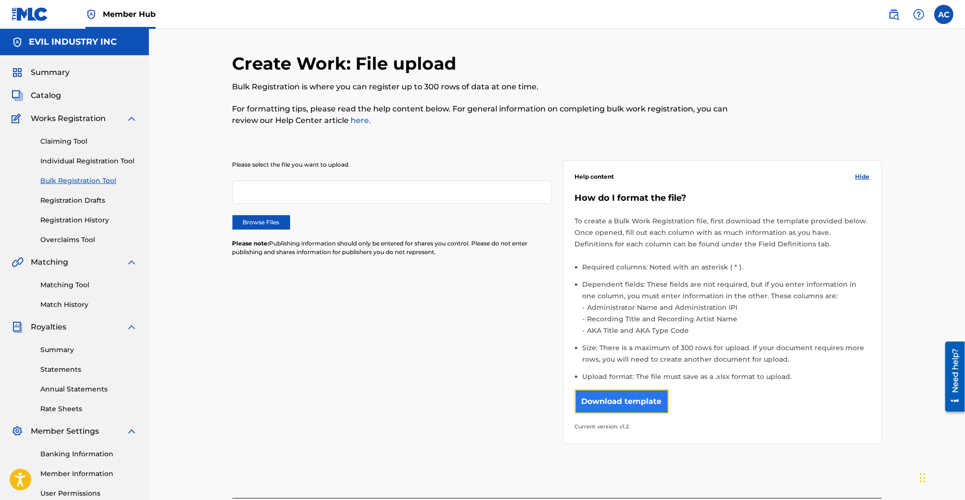
click at [632, 394] on button "Download template" at bounding box center [622, 401] width 94 height 24
